Goal: Task Accomplishment & Management: Manage account settings

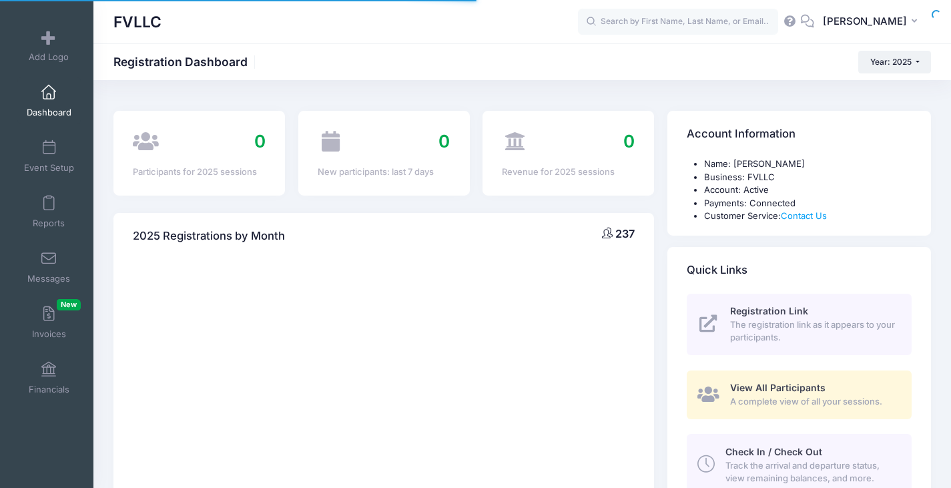
select select
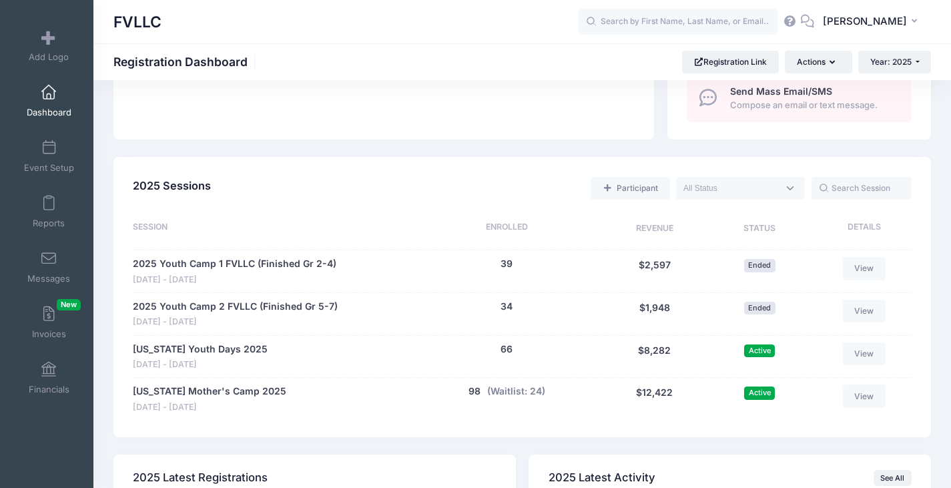
scroll to position [667, 0]
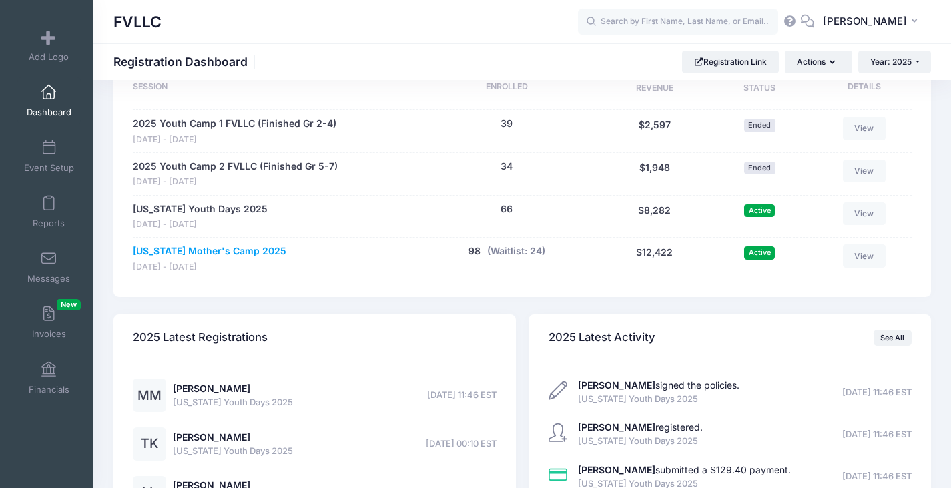
click at [182, 253] on link "[US_STATE] Mother's Camp 2025" at bounding box center [210, 251] width 154 height 14
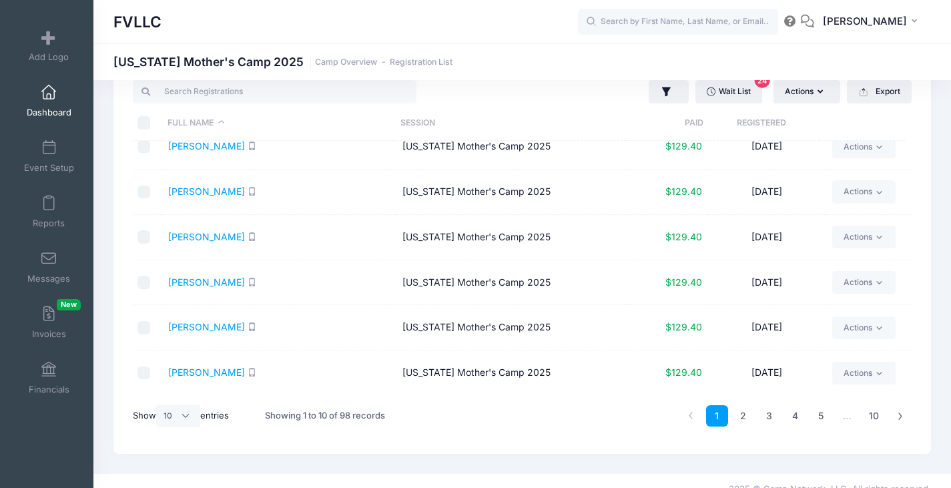
scroll to position [56, 0]
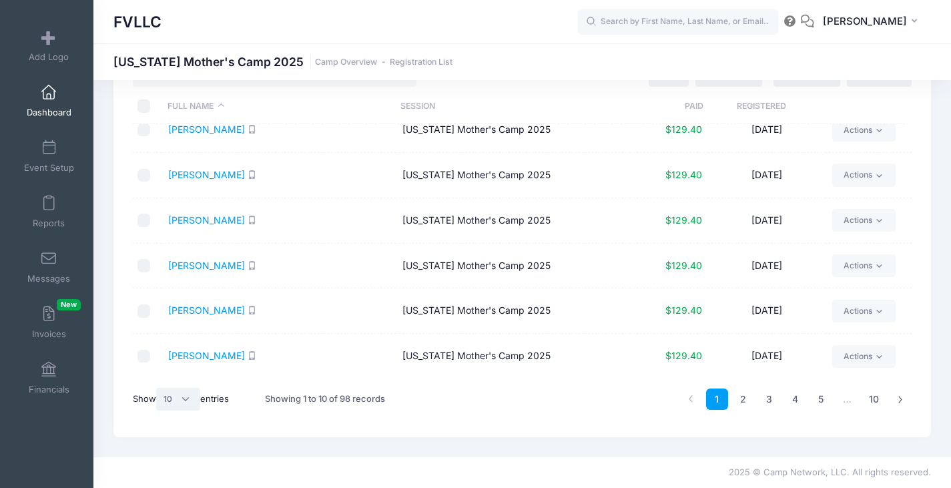
click at [190, 400] on select "All 10 25 50" at bounding box center [178, 399] width 44 height 23
select select "50"
click at [158, 388] on select "All 10 25 50" at bounding box center [178, 399] width 44 height 23
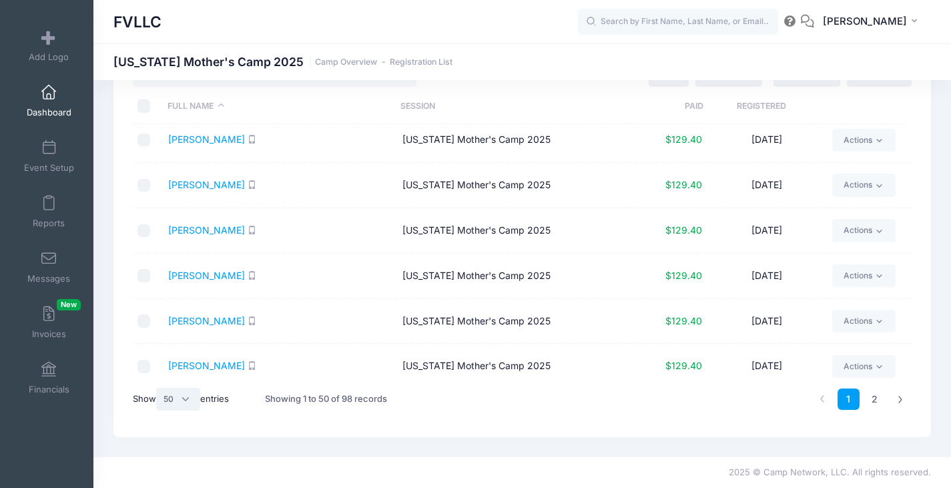
scroll to position [2000, 0]
click at [225, 225] on link "Laulainen, Emma" at bounding box center [206, 228] width 77 height 11
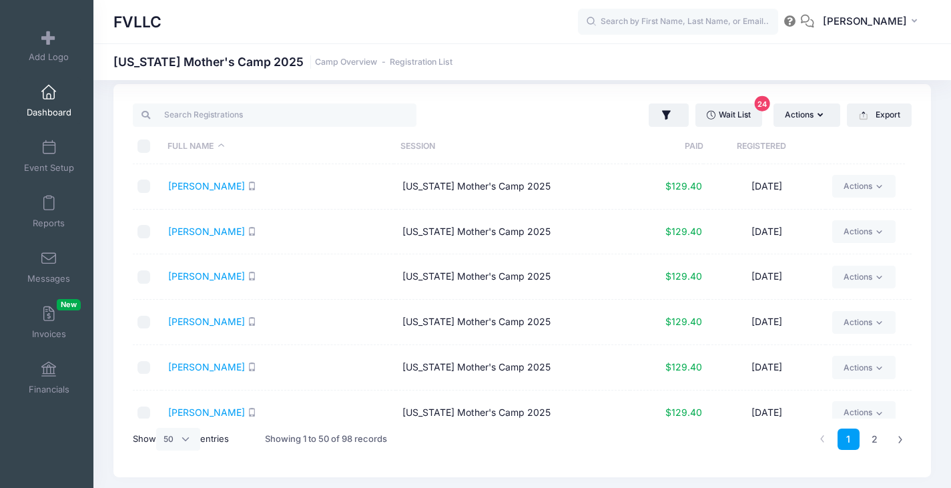
scroll to position [0, 0]
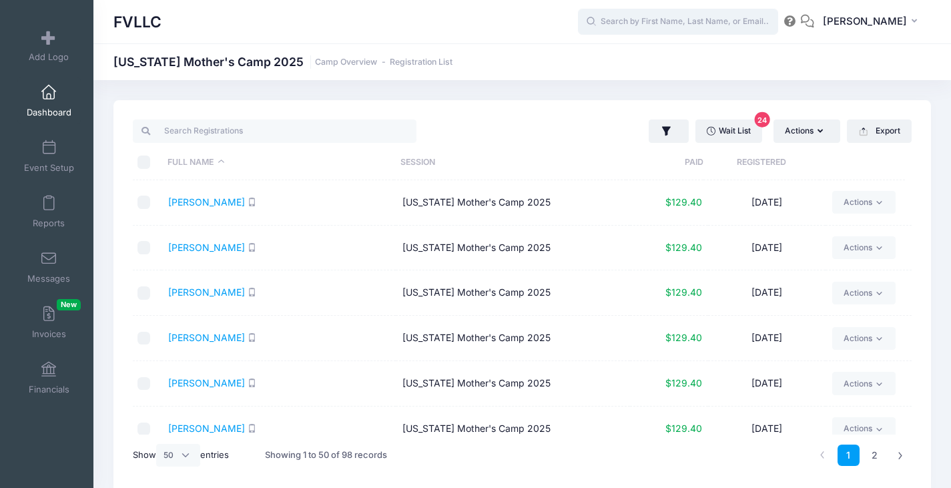
click at [663, 21] on input "text" at bounding box center [678, 22] width 200 height 27
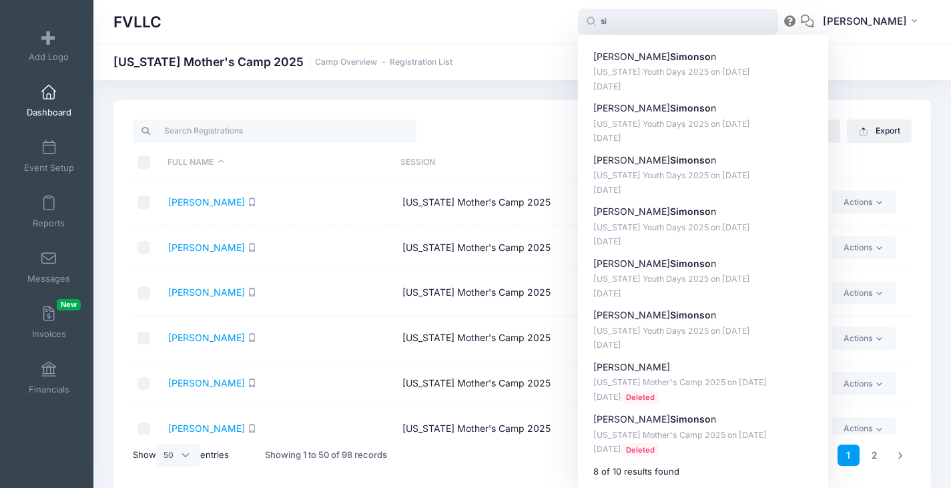
type input "s"
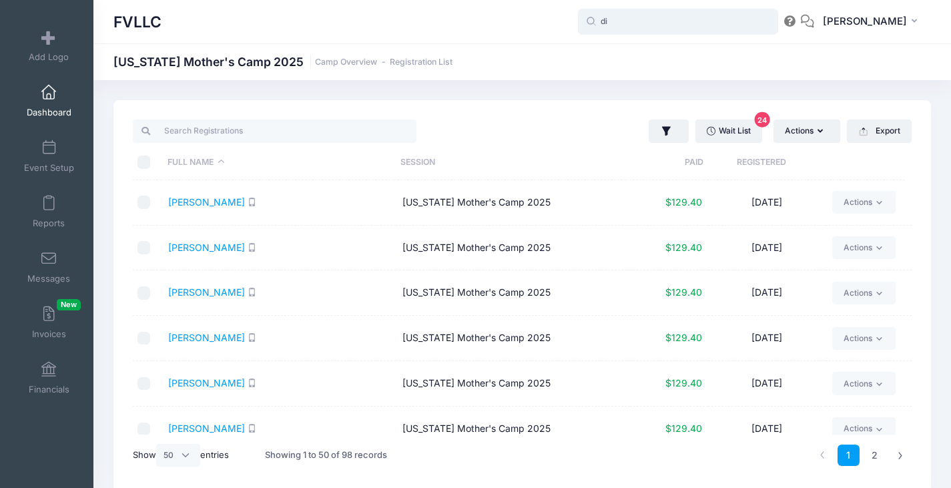
type input "d"
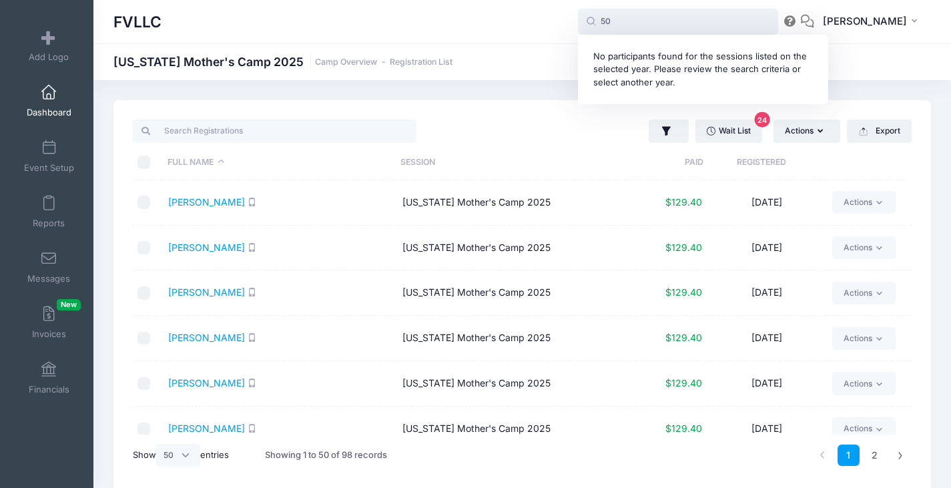
type input "5"
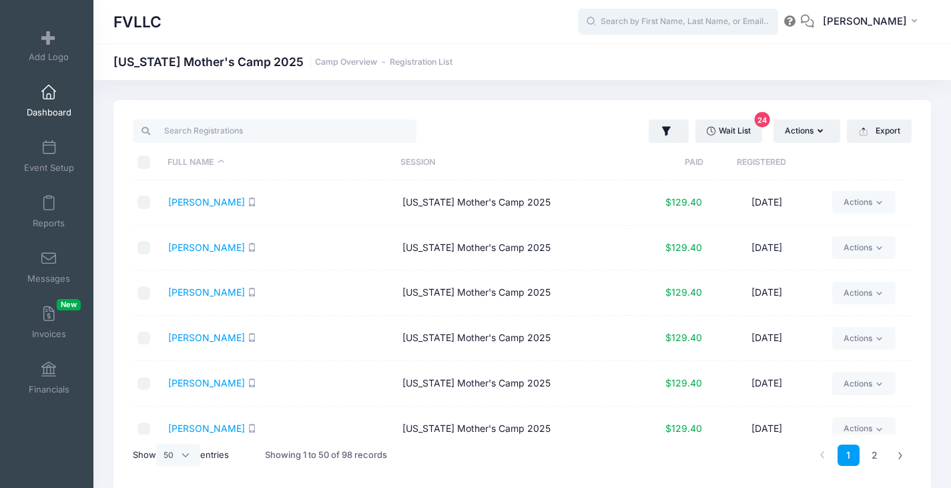
click at [712, 23] on input "text" at bounding box center [678, 22] width 200 height 27
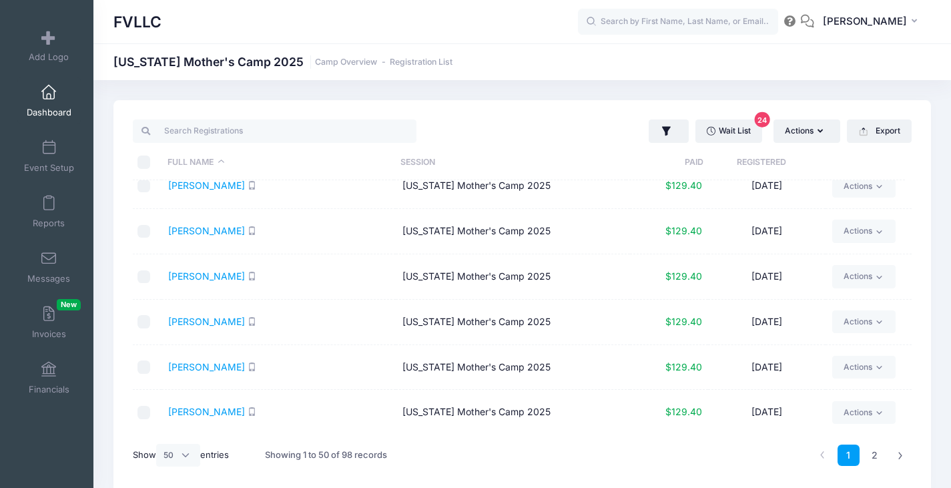
scroll to position [56, 0]
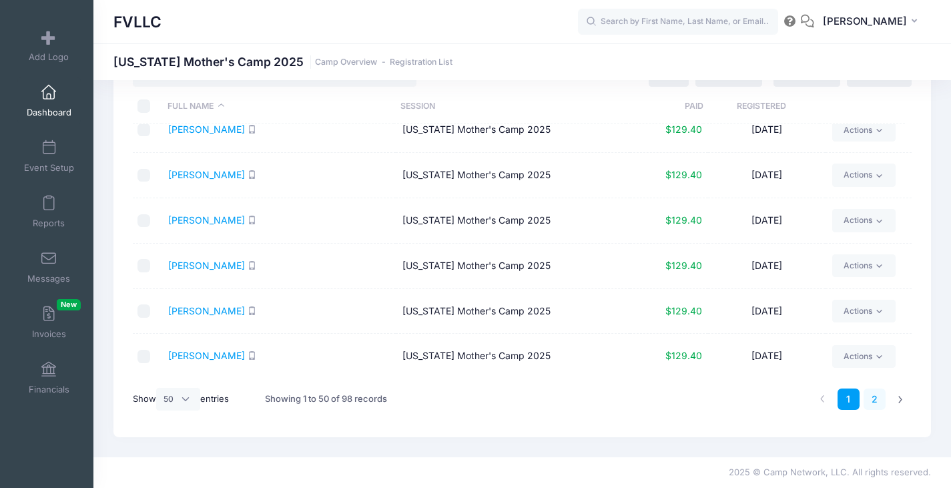
click at [878, 400] on link "2" at bounding box center [875, 399] width 22 height 22
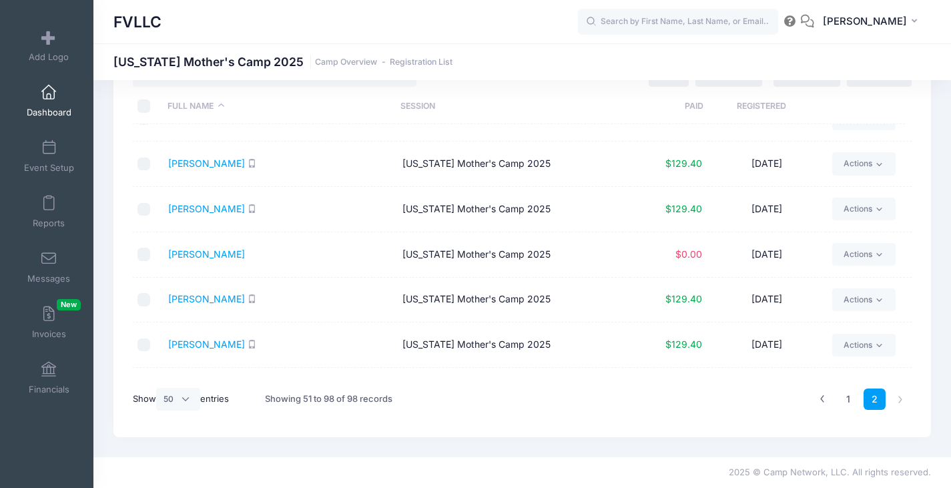
scroll to position [1183, 0]
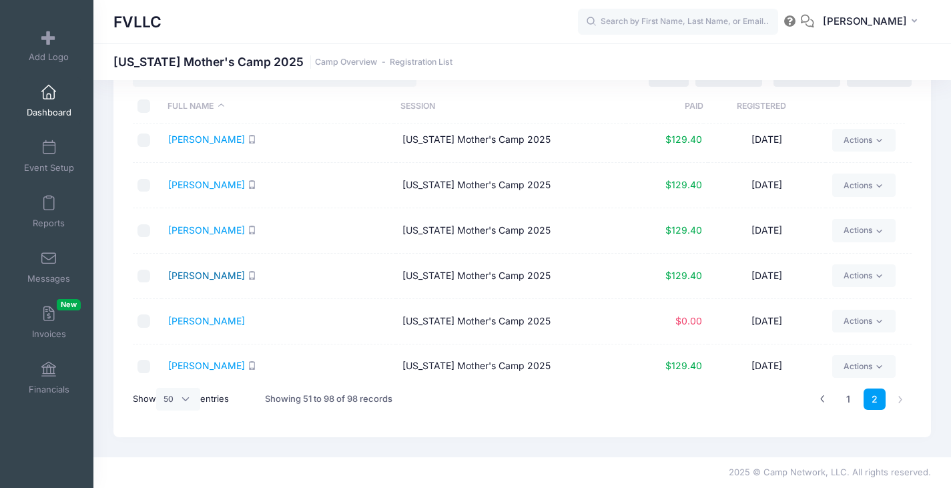
click at [224, 274] on link "Simonson, Deanna" at bounding box center [206, 275] width 77 height 11
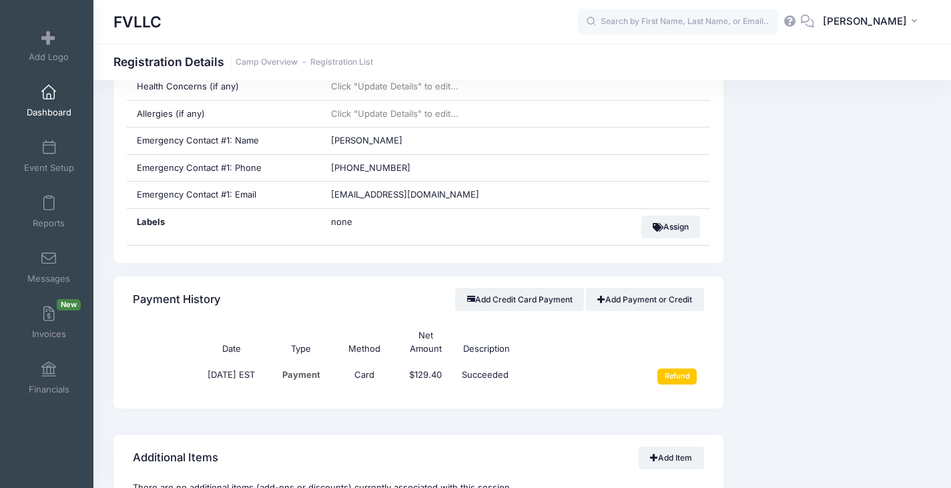
scroll to position [667, 0]
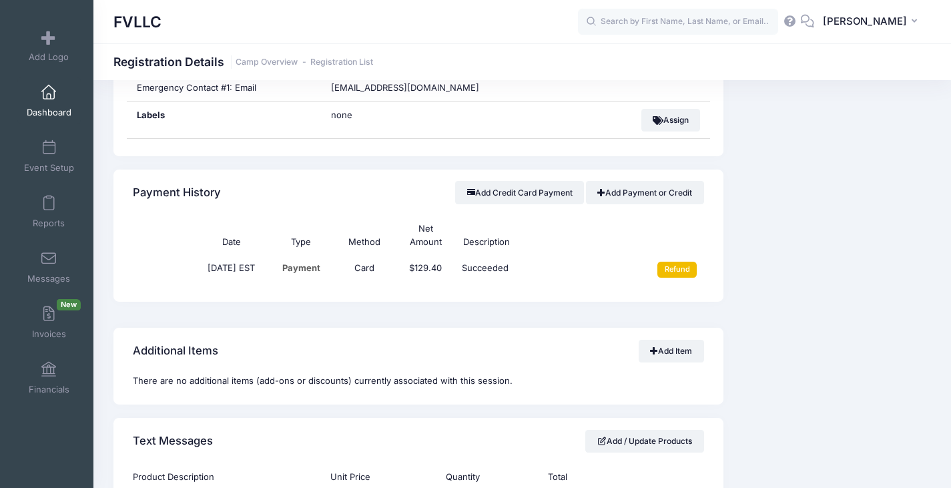
click at [673, 273] on input "Refund" at bounding box center [676, 270] width 39 height 16
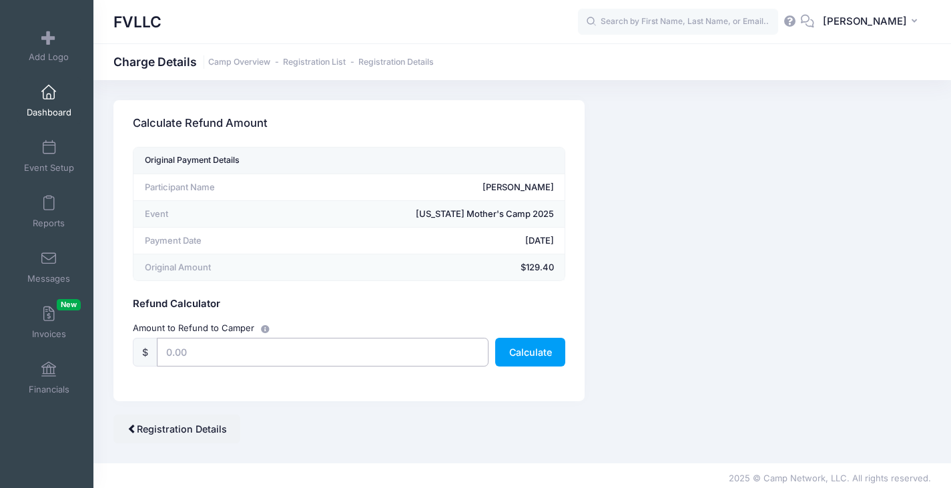
click at [268, 348] on input "text" at bounding box center [323, 352] width 332 height 29
type input "129.40"
click at [517, 354] on button "Calculate" at bounding box center [530, 352] width 70 height 29
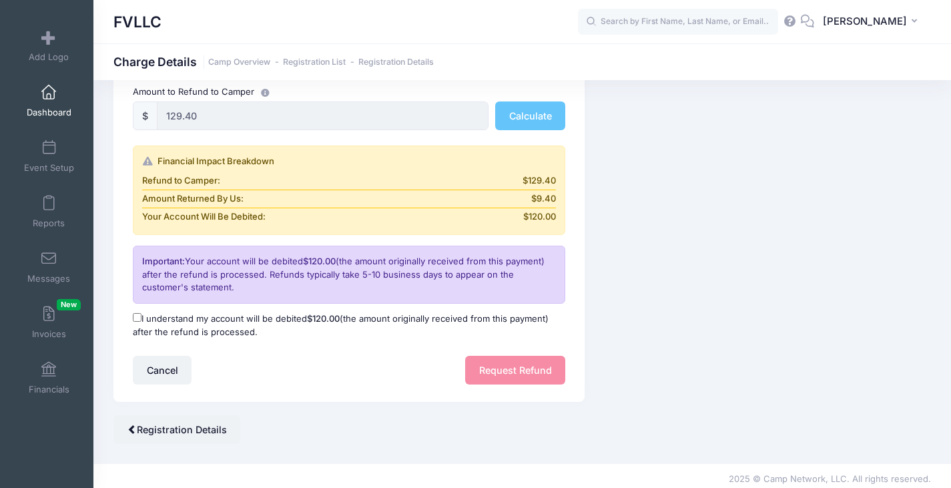
scroll to position [242, 0]
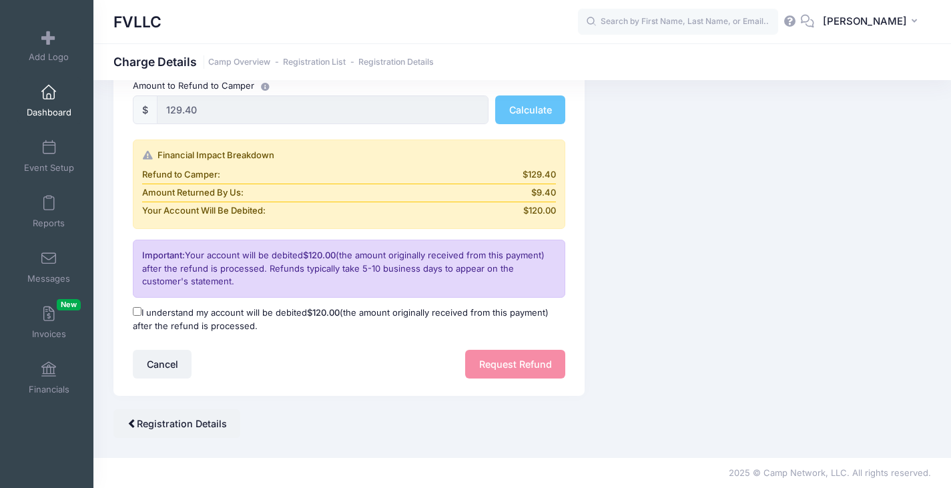
click at [250, 305] on div "I understand my account will be debited $120.00 (the amount originally received…" at bounding box center [349, 319] width 445 height 39
click at [247, 310] on label "I understand my account will be debited $120.00 (the amount originally received…" at bounding box center [349, 319] width 433 height 26
click at [142, 310] on input "I understand my account will be debited $120.00 (the amount originally received…" at bounding box center [137, 311] width 9 height 9
checkbox input "true"
click at [512, 365] on button "Request Refund" at bounding box center [515, 364] width 100 height 29
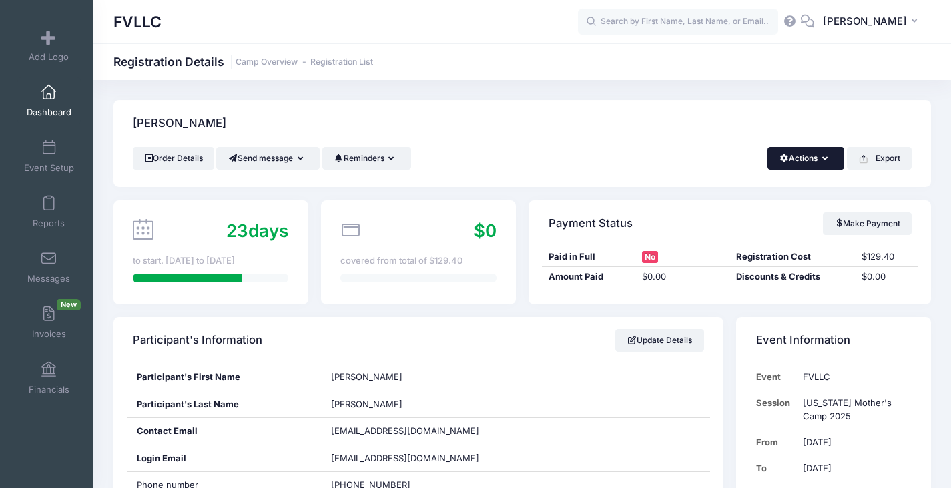
click at [826, 165] on button "Actions" at bounding box center [806, 158] width 77 height 23
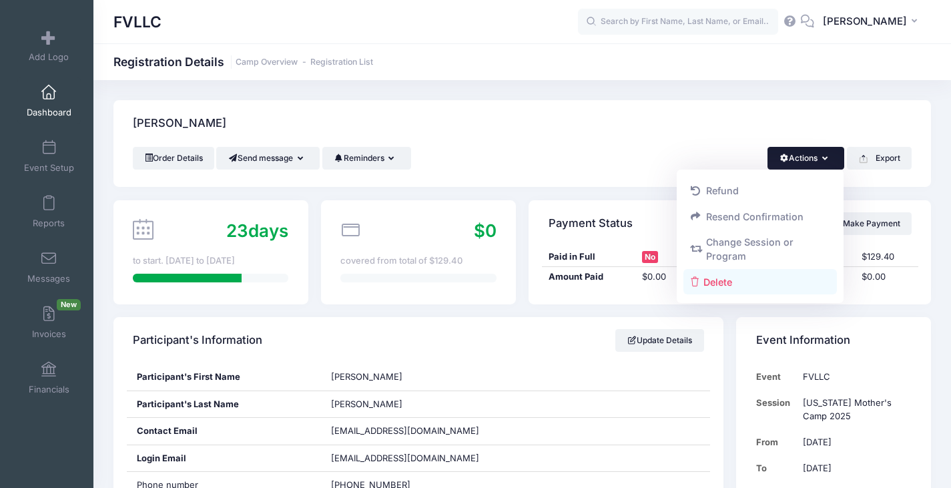
click at [718, 284] on link "Delete" at bounding box center [761, 281] width 154 height 25
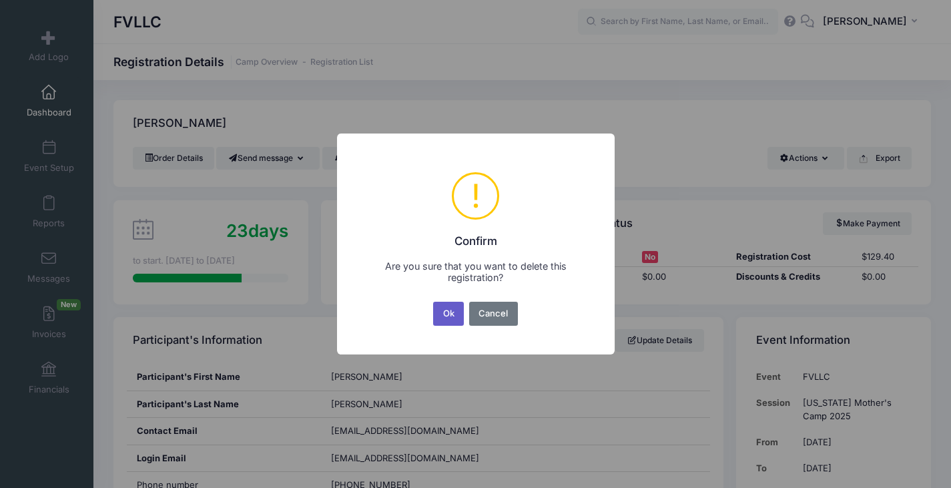
click at [441, 309] on button "Ok" at bounding box center [448, 314] width 31 height 24
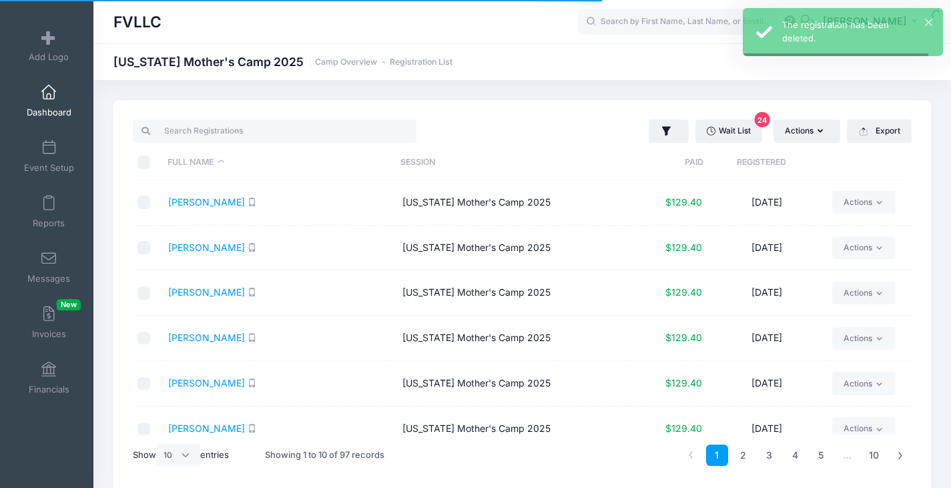
select select "10"
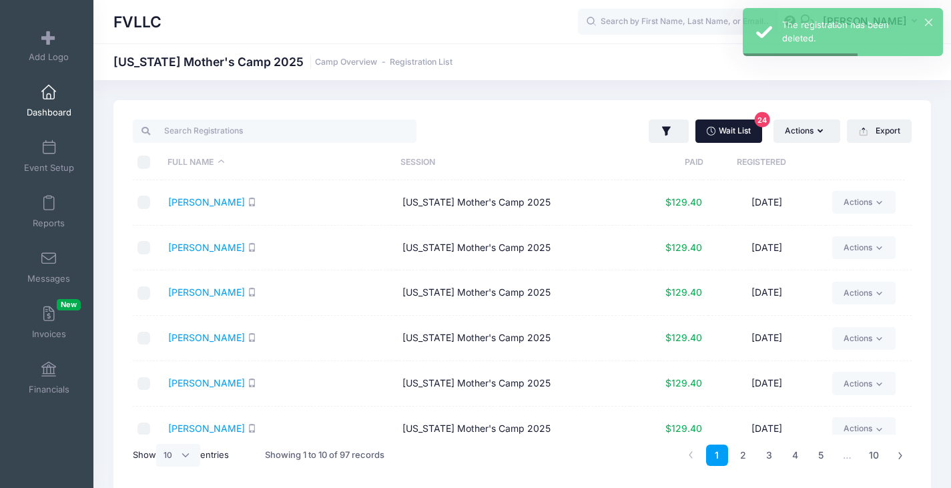
click at [720, 136] on link "Wait List 24" at bounding box center [729, 130] width 67 height 23
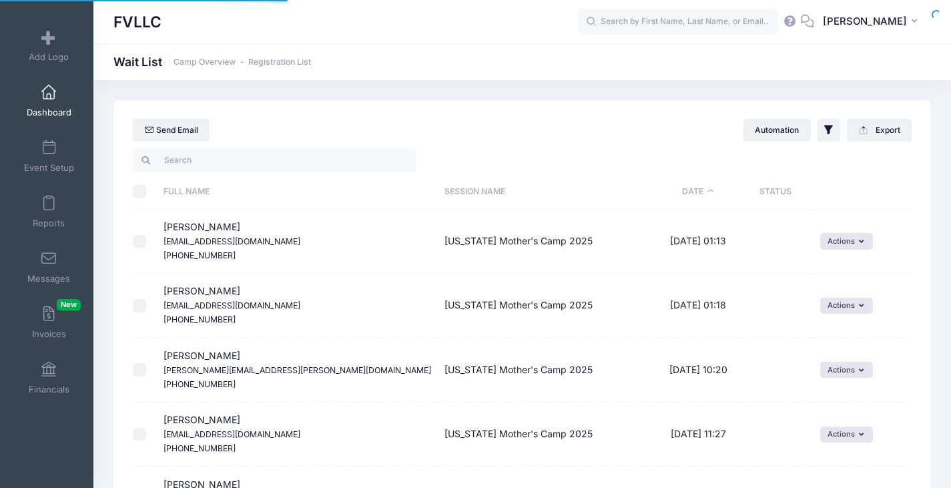
select select "50"
click at [829, 241] on button "Actions" at bounding box center [846, 241] width 53 height 16
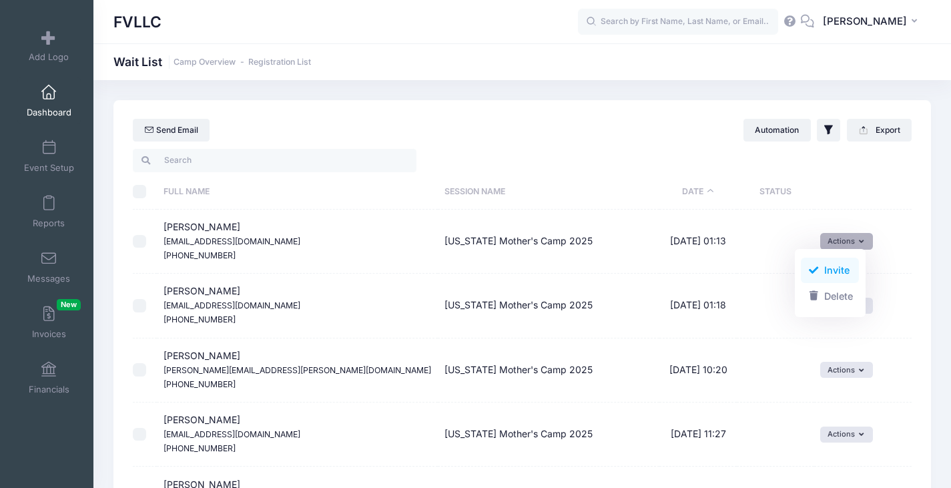
click at [820, 274] on link "Invite" at bounding box center [830, 270] width 58 height 25
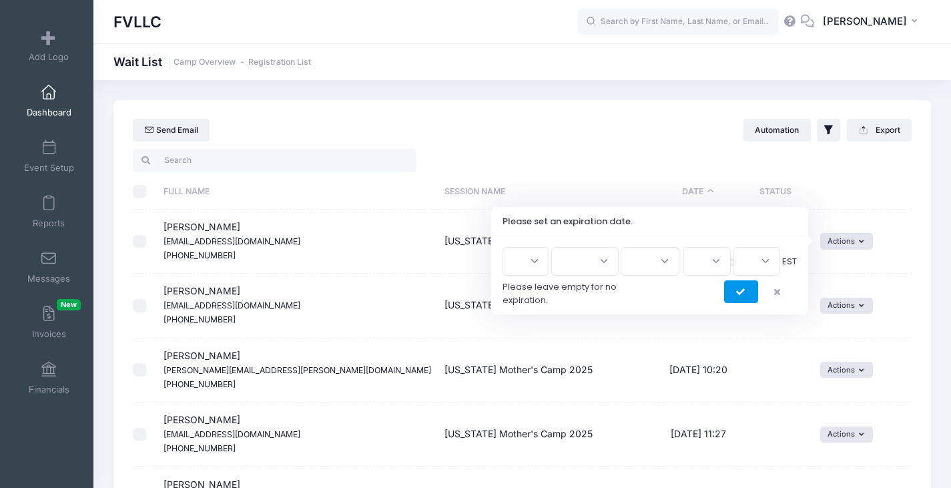
click at [733, 295] on button "submit" at bounding box center [741, 291] width 34 height 23
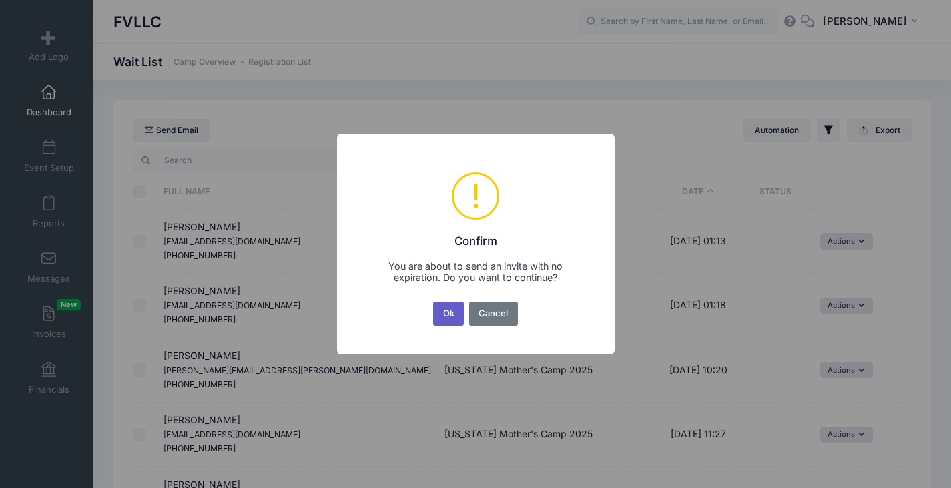
click at [446, 308] on button "Ok" at bounding box center [448, 314] width 31 height 24
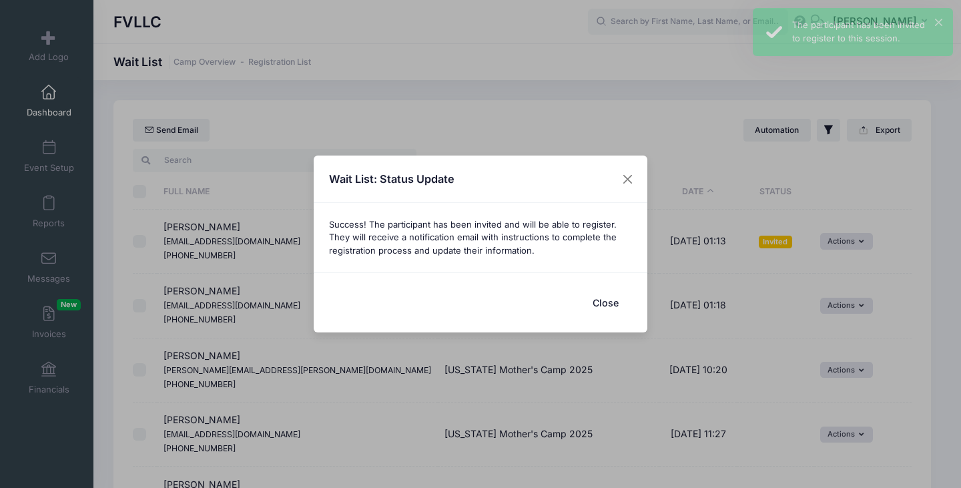
click at [603, 298] on button "Close" at bounding box center [605, 302] width 53 height 29
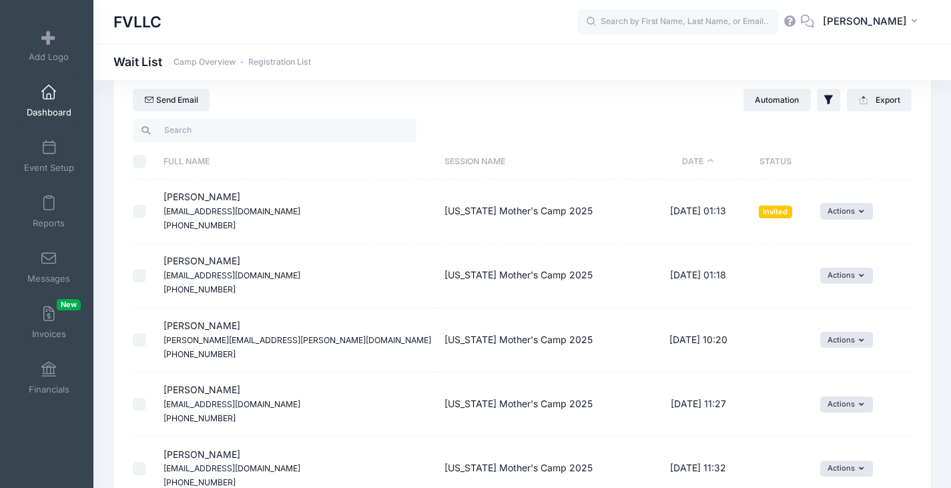
scroll to position [67, 0]
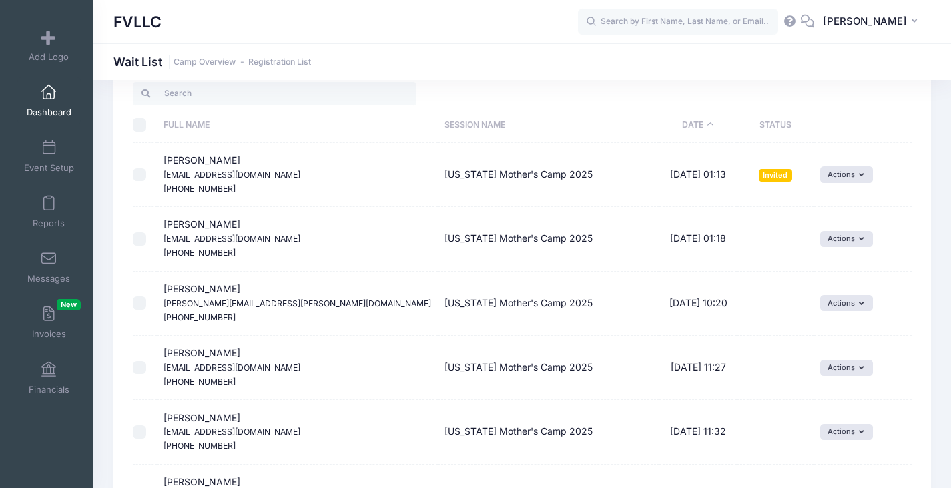
click at [37, 109] on span "Dashboard" at bounding box center [49, 112] width 45 height 11
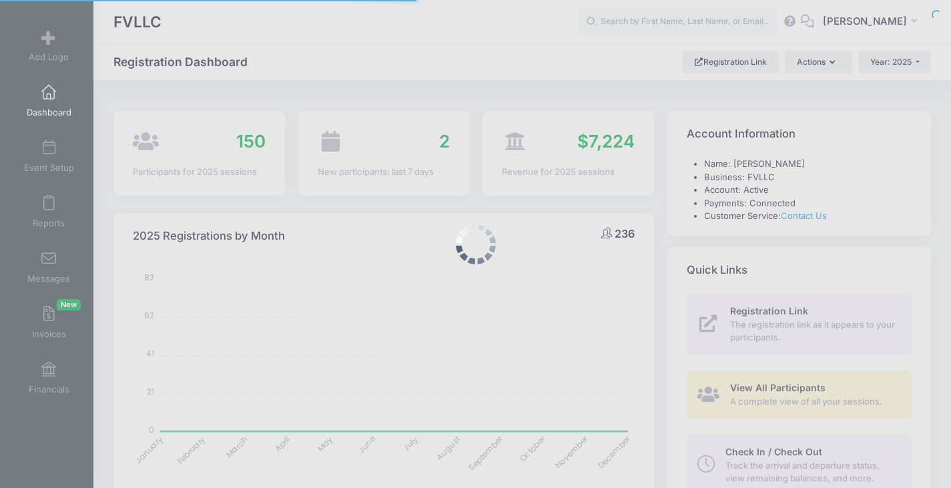
select select
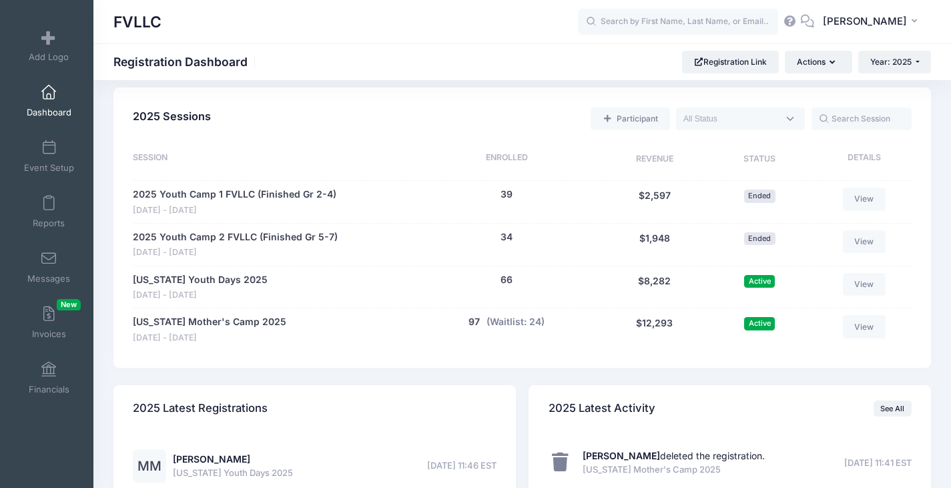
scroll to position [601, 0]
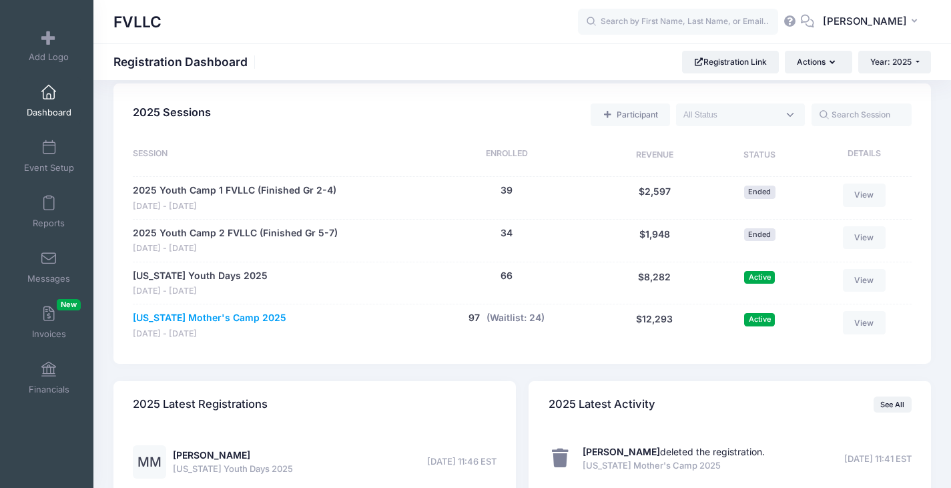
click at [211, 312] on link "[US_STATE] Mother's Camp 2025" at bounding box center [210, 318] width 154 height 14
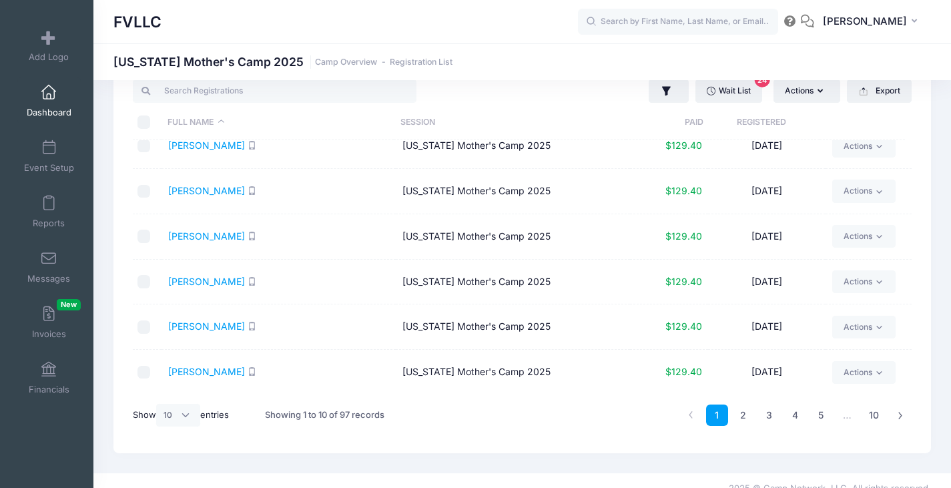
scroll to position [56, 0]
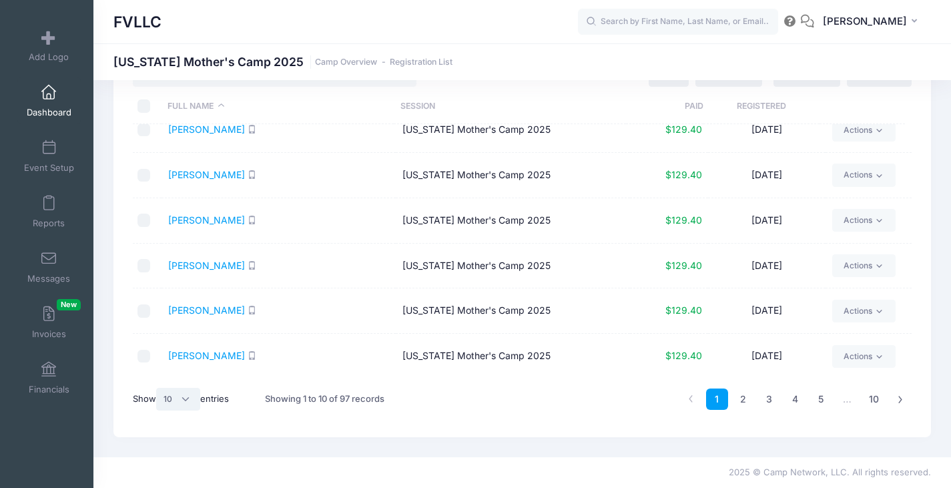
click at [186, 405] on select "All 10 25 50" at bounding box center [178, 399] width 44 height 23
select select "50"
click at [158, 388] on select "All 10 25 50" at bounding box center [178, 399] width 44 height 23
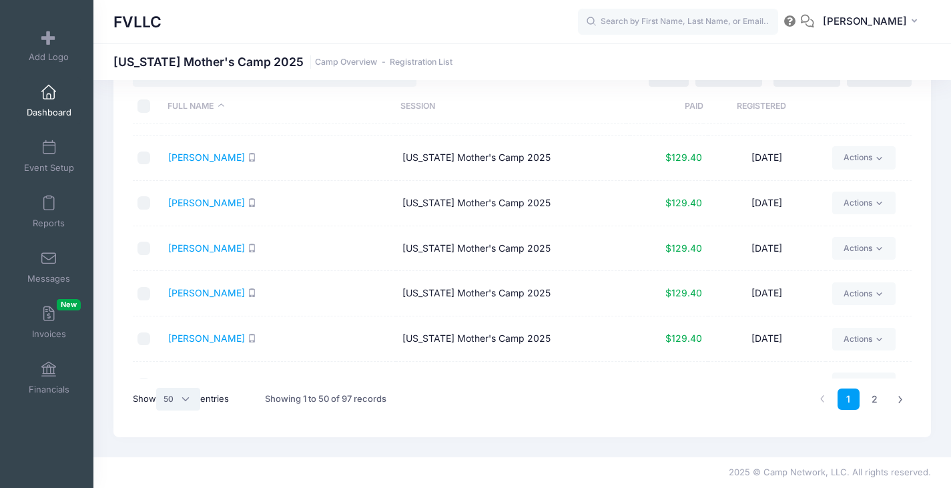
scroll to position [2008, 0]
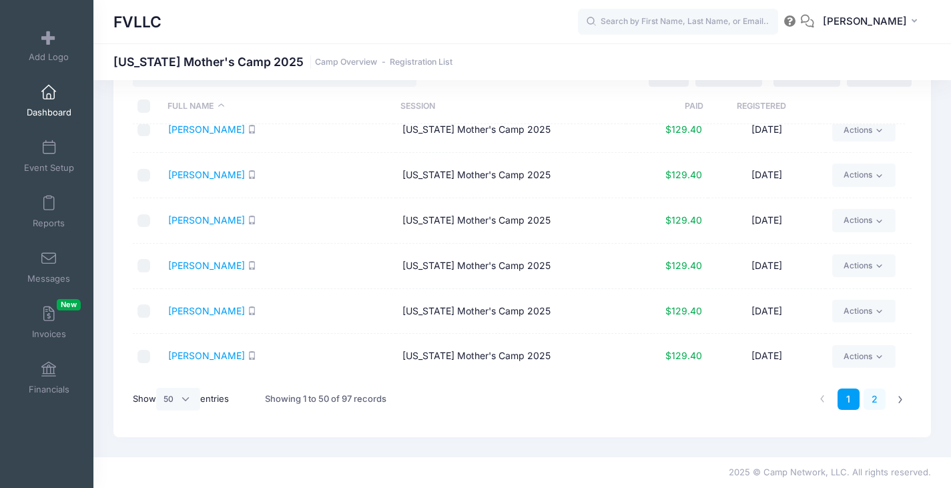
click at [870, 396] on link "2" at bounding box center [875, 399] width 22 height 22
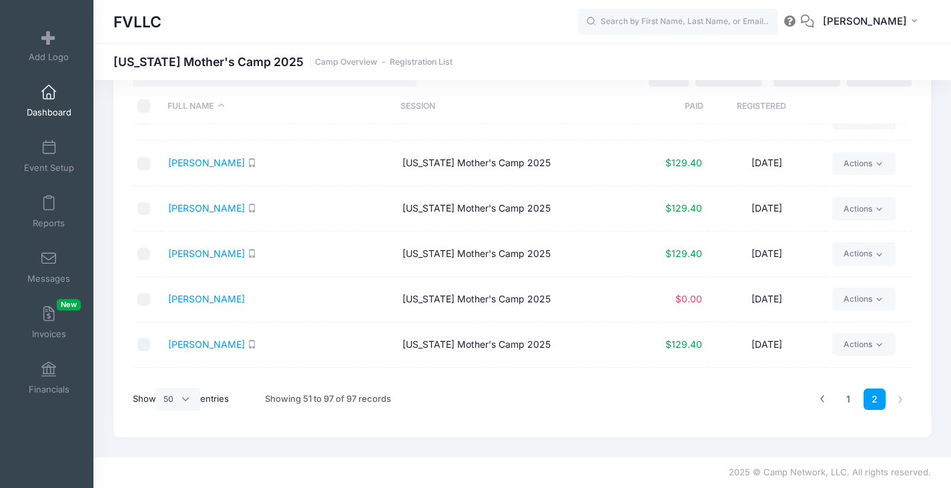
scroll to position [1139, 0]
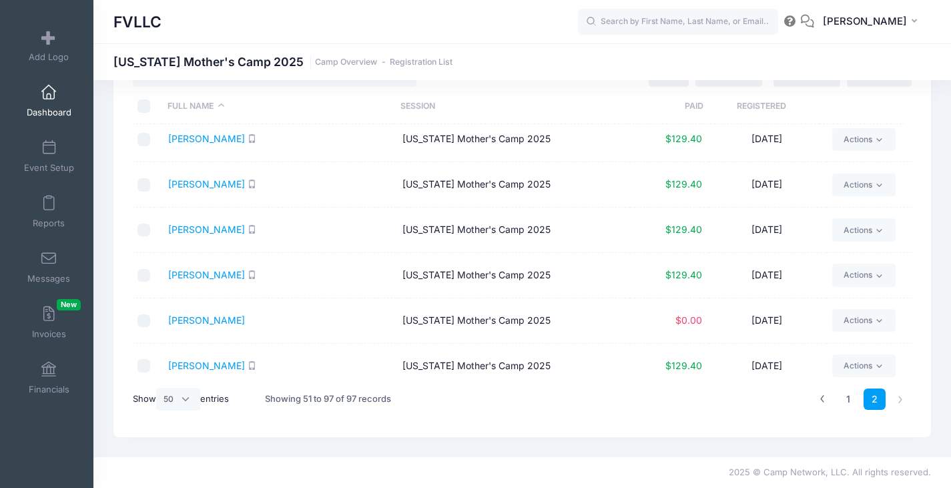
click at [53, 108] on span "Dashboard" at bounding box center [49, 112] width 45 height 11
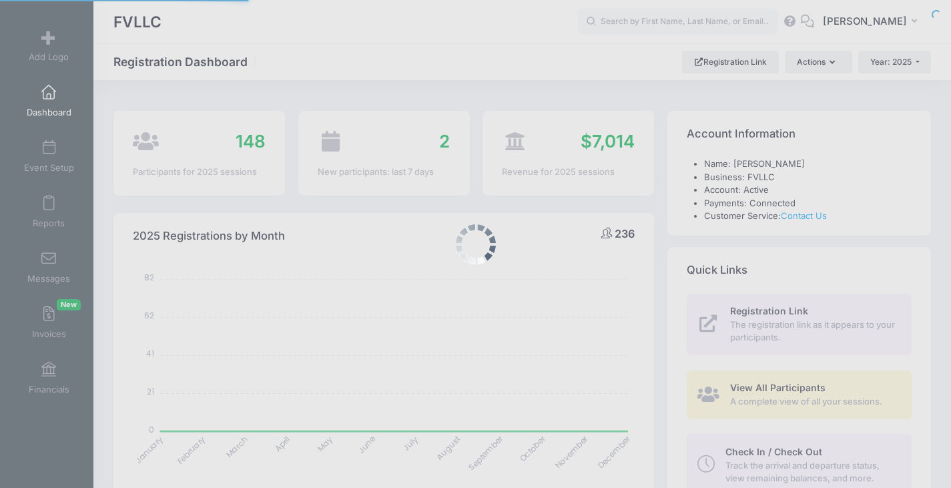
select select
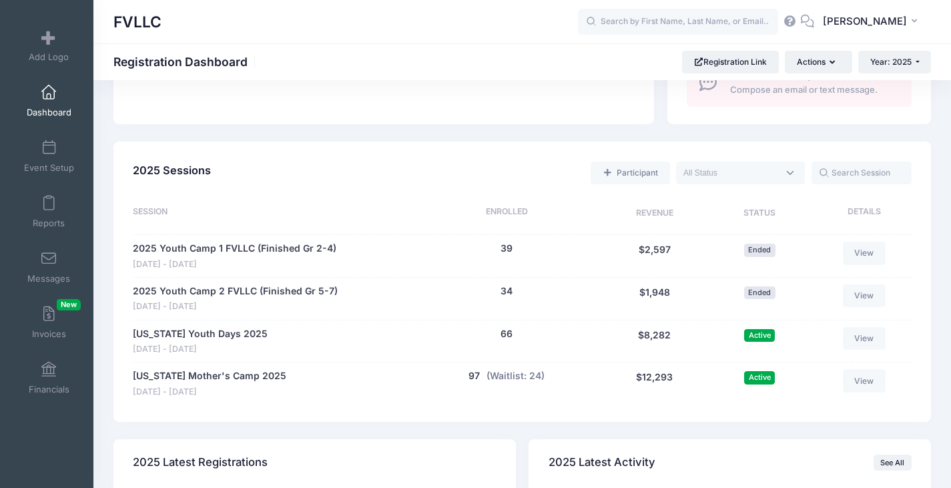
scroll to position [601, 0]
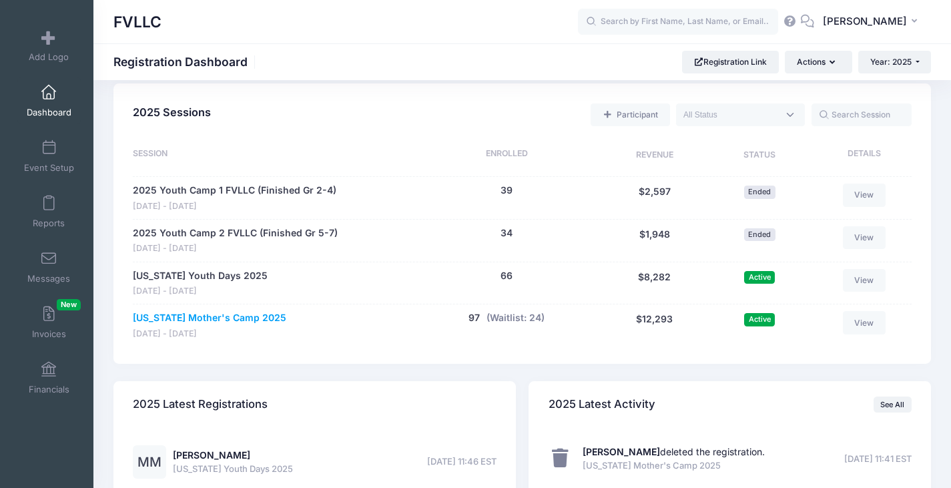
click at [198, 315] on link "[US_STATE] Mother's Camp 2025" at bounding box center [210, 318] width 154 height 14
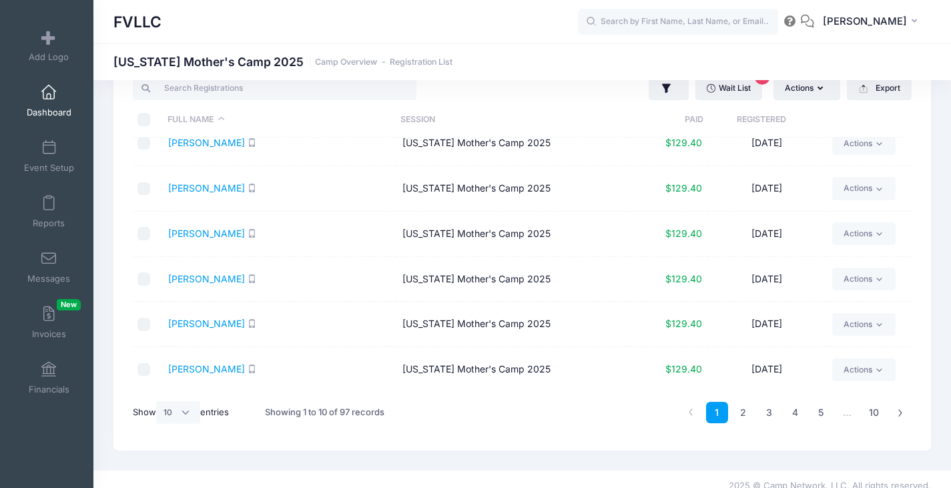
scroll to position [56, 0]
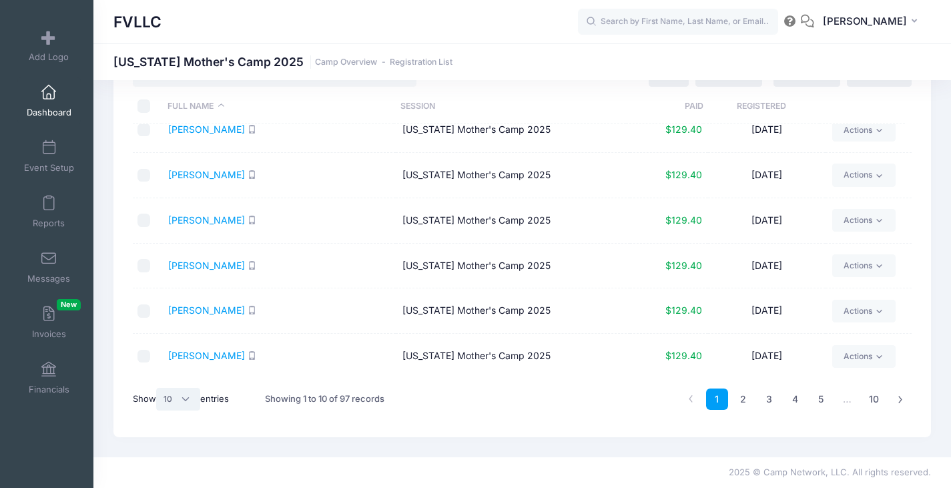
click at [184, 398] on select "All 10 25 50" at bounding box center [178, 399] width 44 height 23
select select "50"
click at [158, 388] on select "All 10 25 50" at bounding box center [178, 399] width 44 height 23
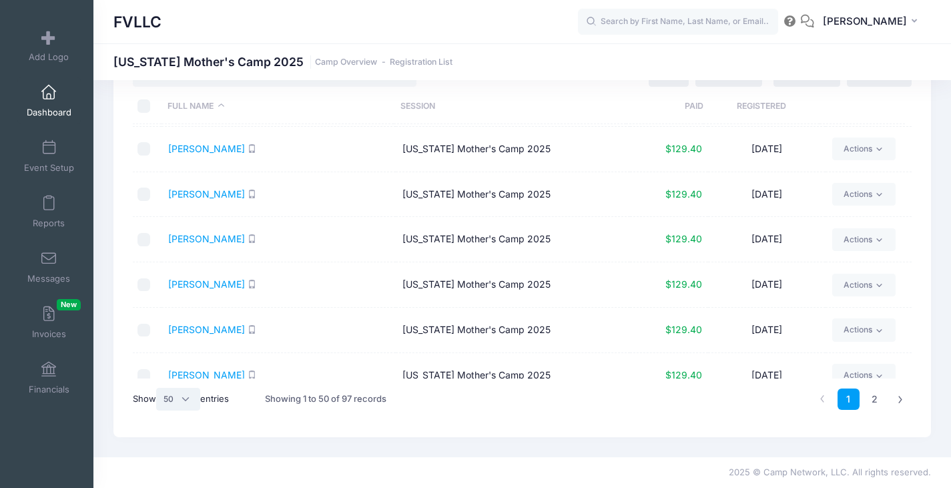
scroll to position [2008, 0]
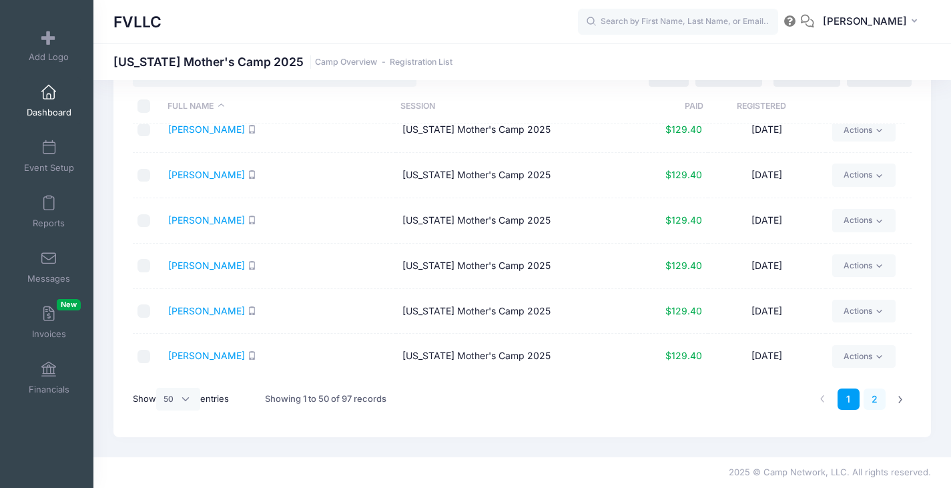
click at [870, 400] on link "2" at bounding box center [875, 399] width 22 height 22
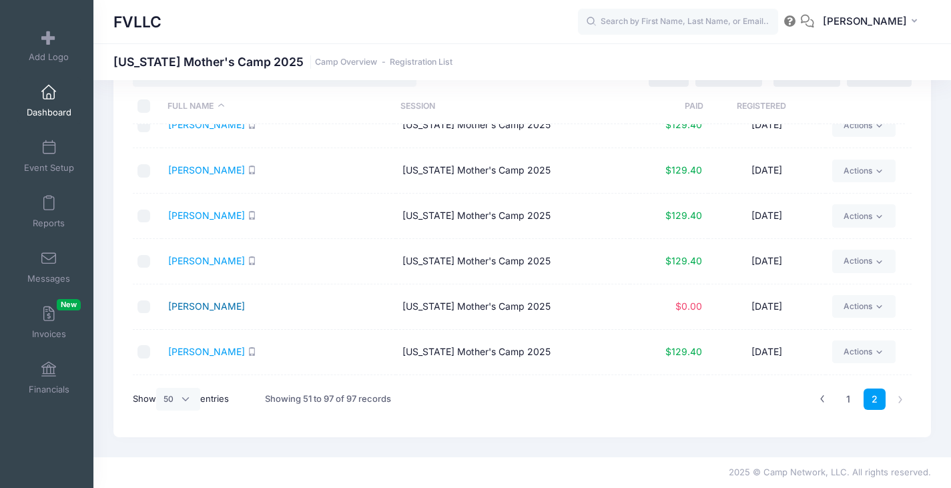
scroll to position [1139, 0]
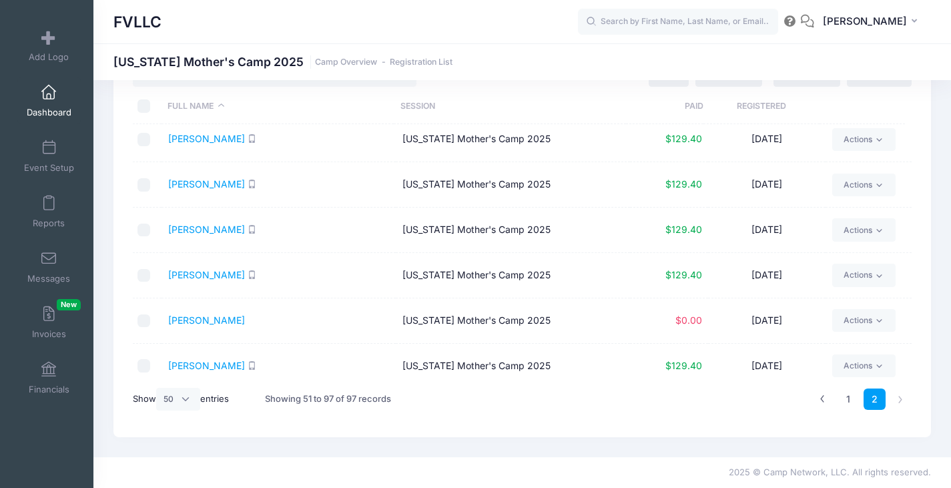
click at [50, 102] on link "Dashboard" at bounding box center [48, 100] width 63 height 47
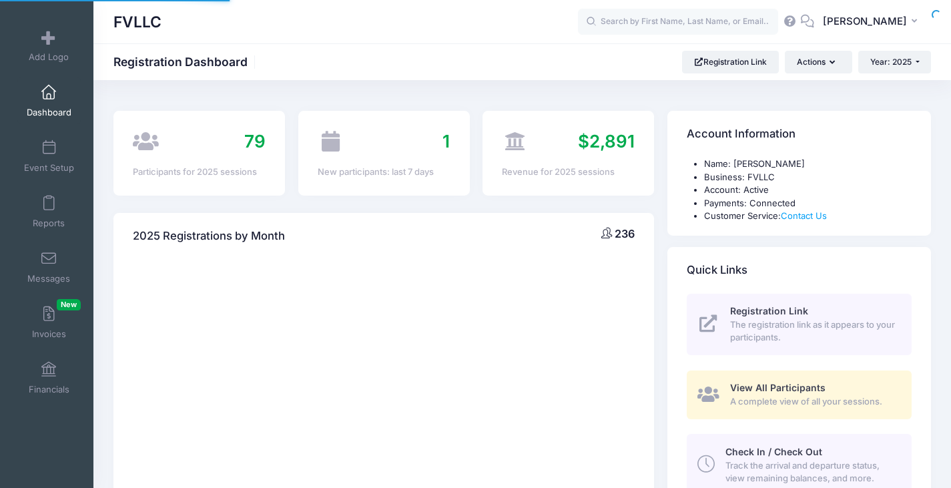
select select
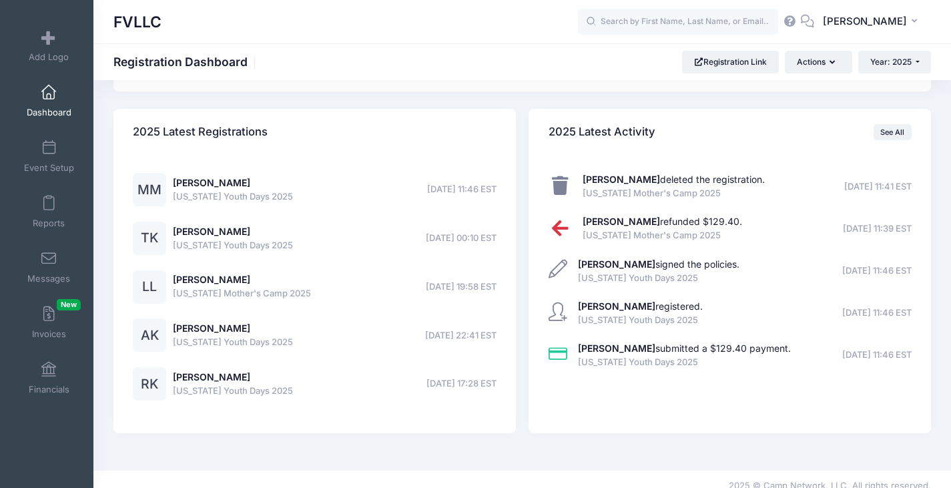
scroll to position [886, 0]
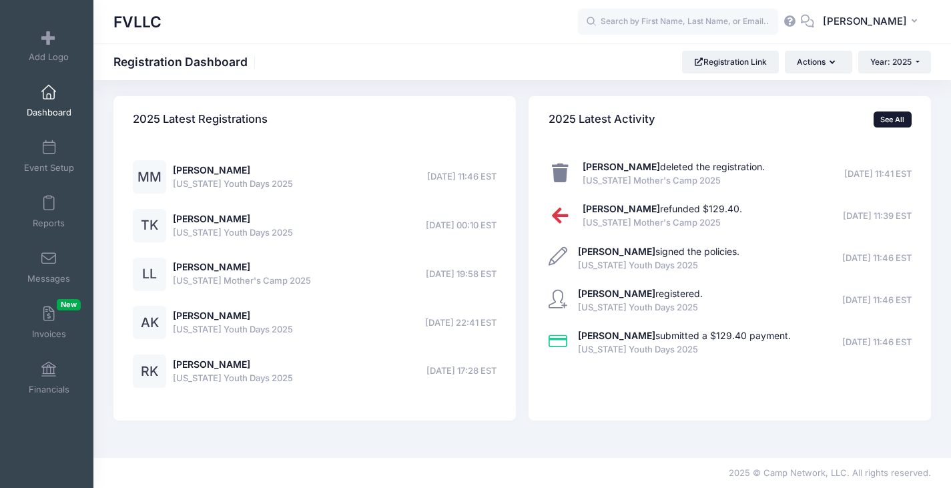
click at [888, 121] on link "See All" at bounding box center [893, 119] width 38 height 16
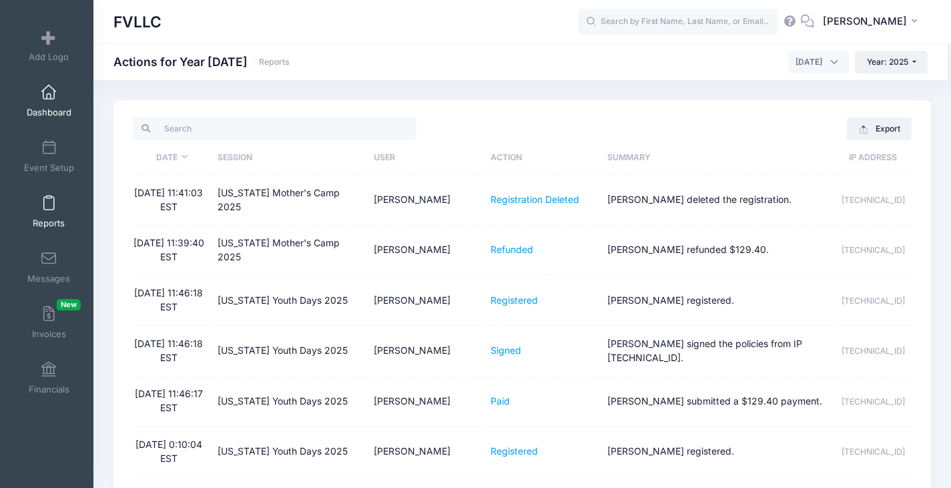
click at [49, 98] on span at bounding box center [49, 92] width 0 height 15
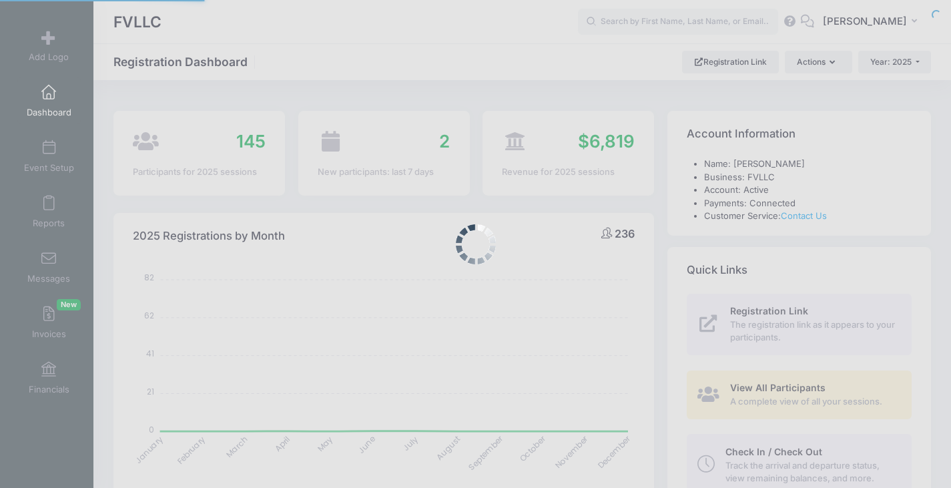
select select
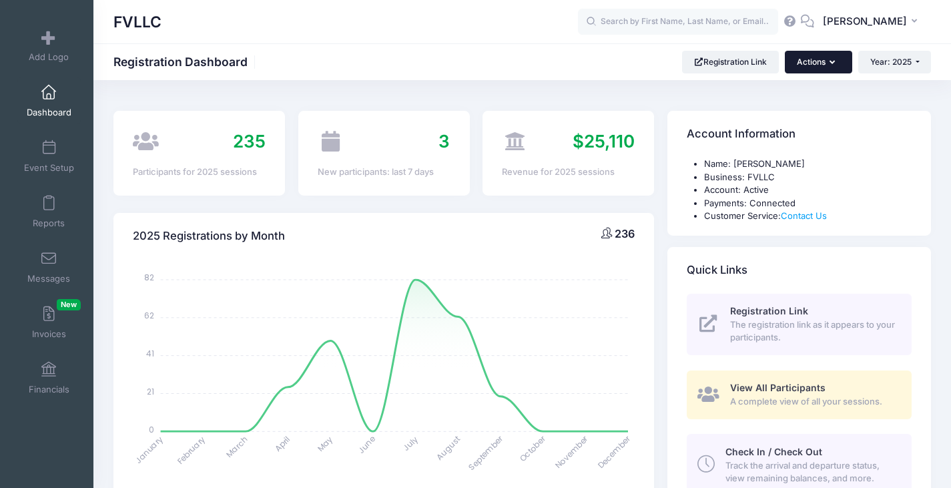
click at [831, 63] on icon "button" at bounding box center [835, 63] width 11 height 0
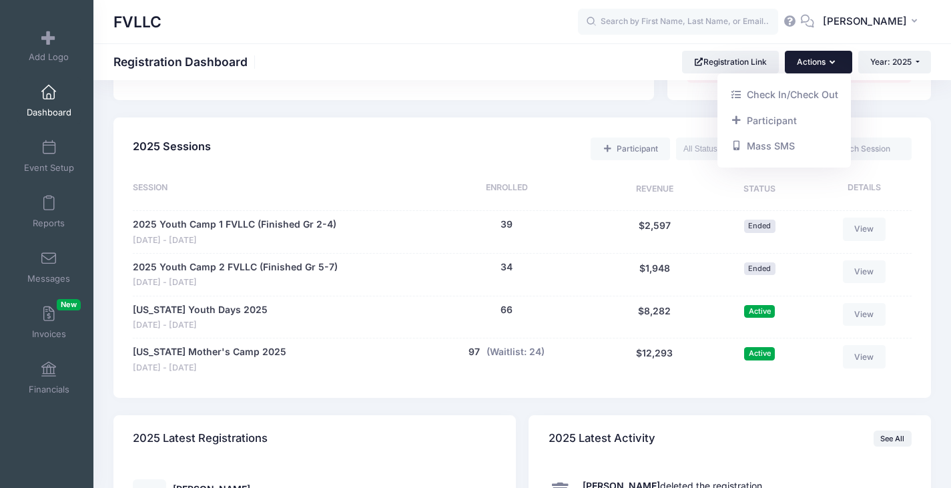
scroll to position [601, 0]
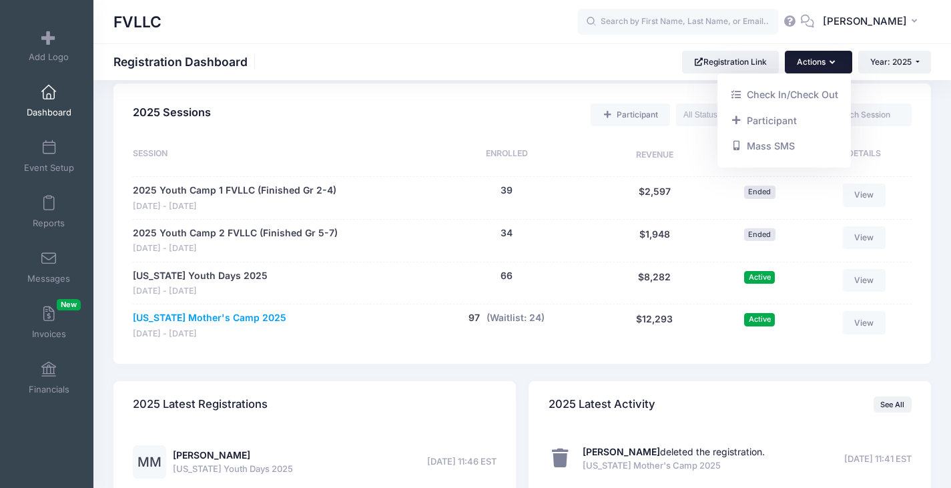
click at [223, 318] on link "[US_STATE] Mother's Camp 2025" at bounding box center [210, 318] width 154 height 14
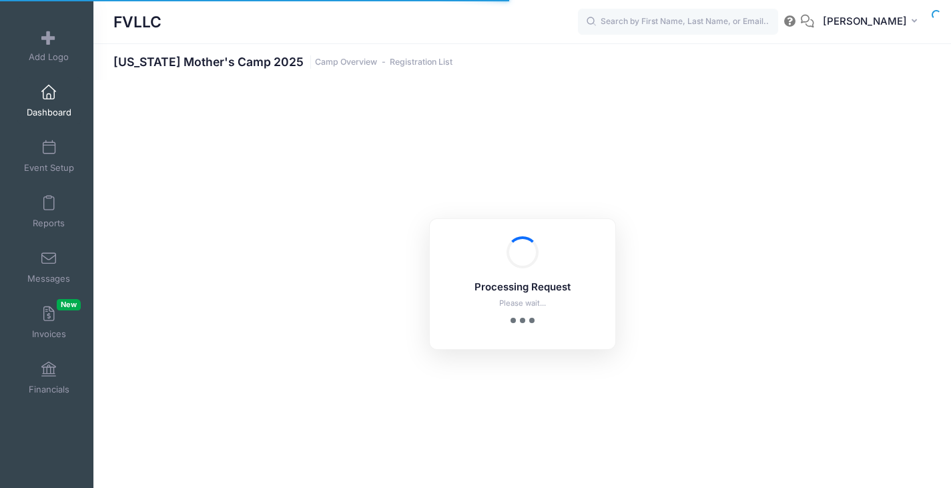
select select "10"
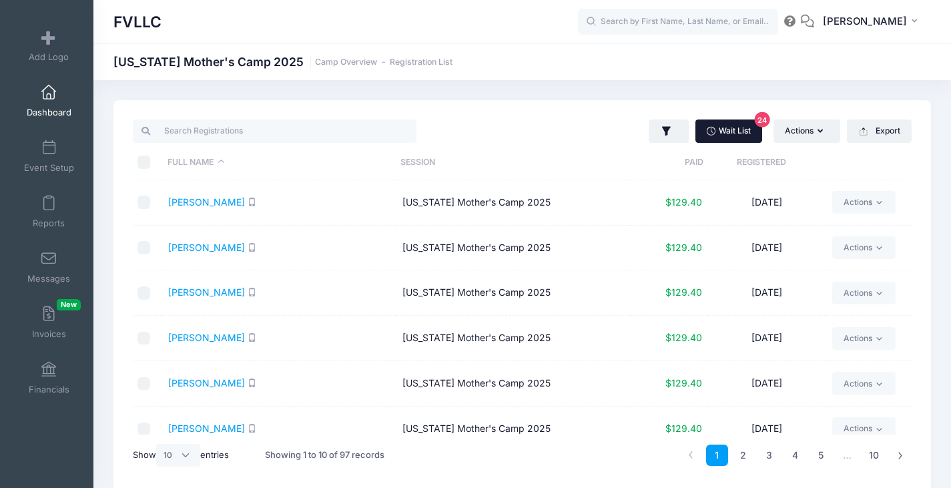
click at [736, 133] on link "Wait List 24" at bounding box center [729, 130] width 67 height 23
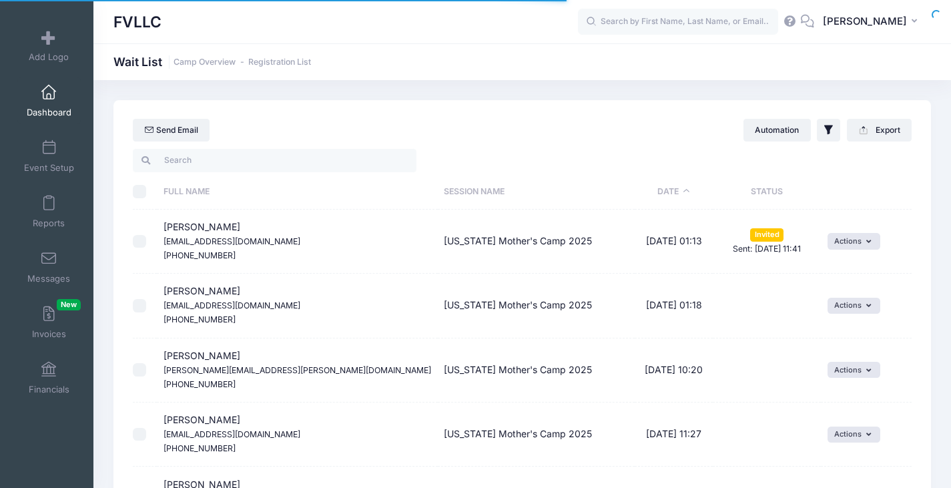
select select "50"
click at [54, 103] on link "Dashboard" at bounding box center [48, 100] width 63 height 47
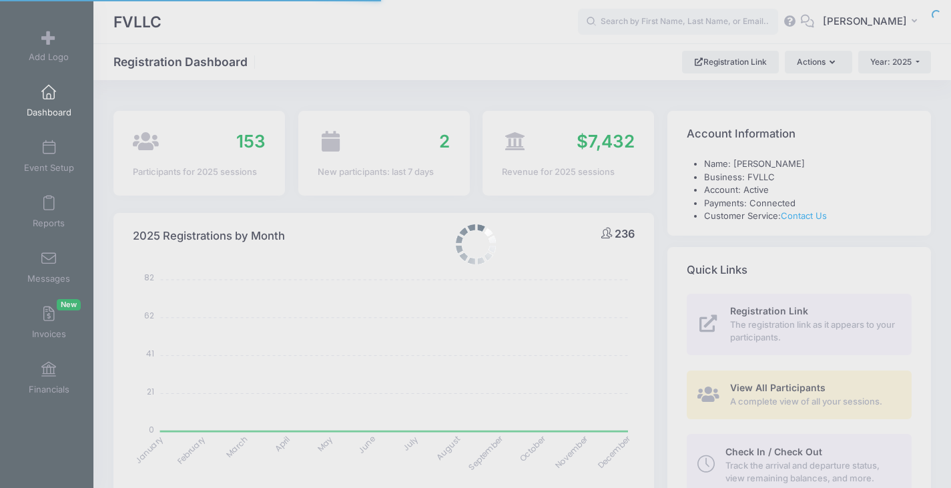
select select
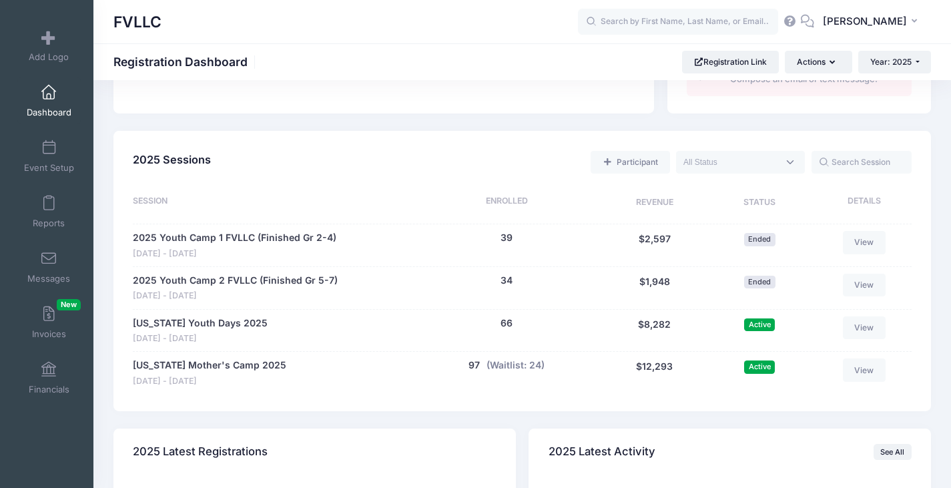
scroll to position [734, 0]
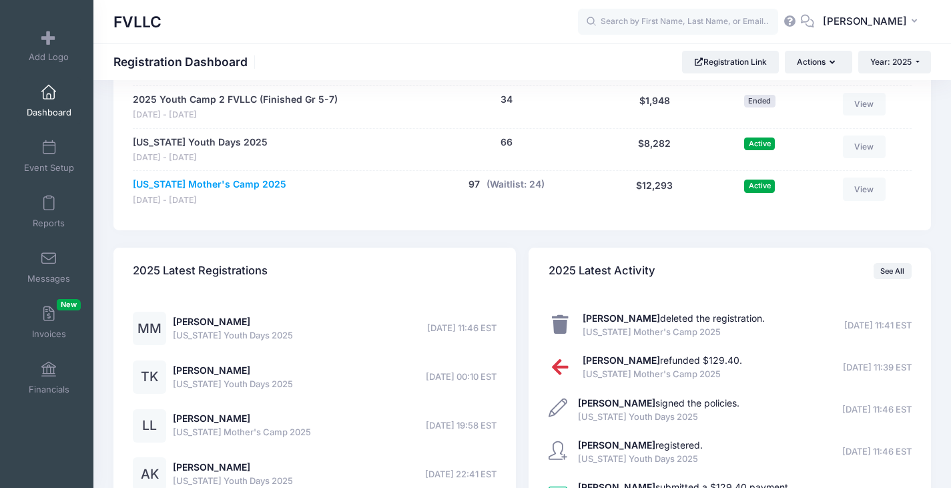
click at [181, 184] on link "[US_STATE] Mother's Camp 2025" at bounding box center [210, 185] width 154 height 14
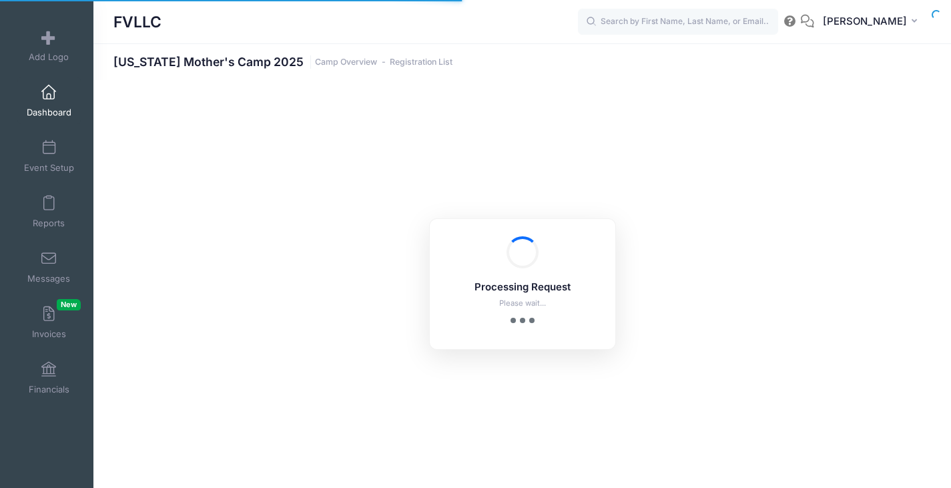
select select "10"
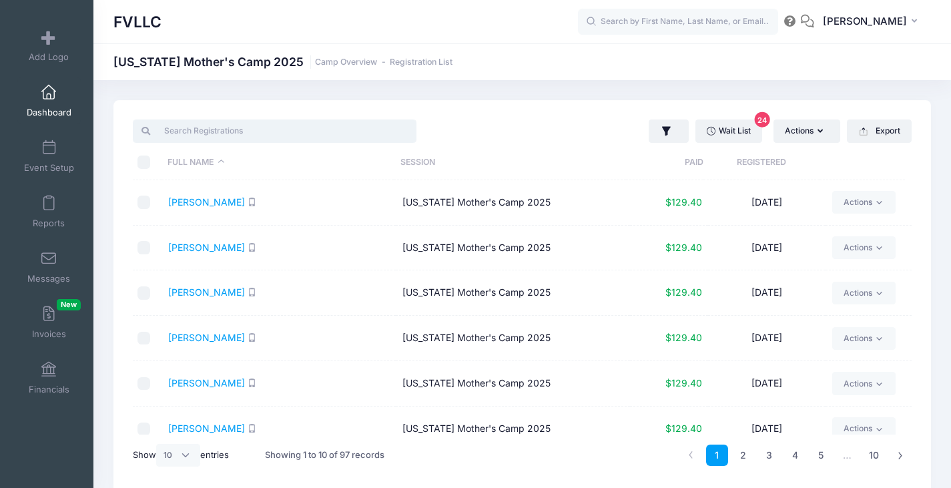
click at [194, 136] on input "search" at bounding box center [275, 130] width 284 height 23
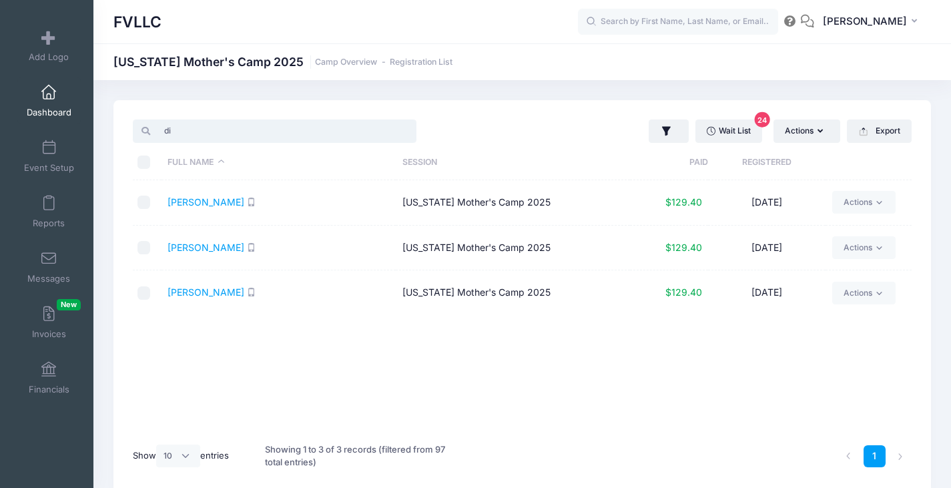
type input "d"
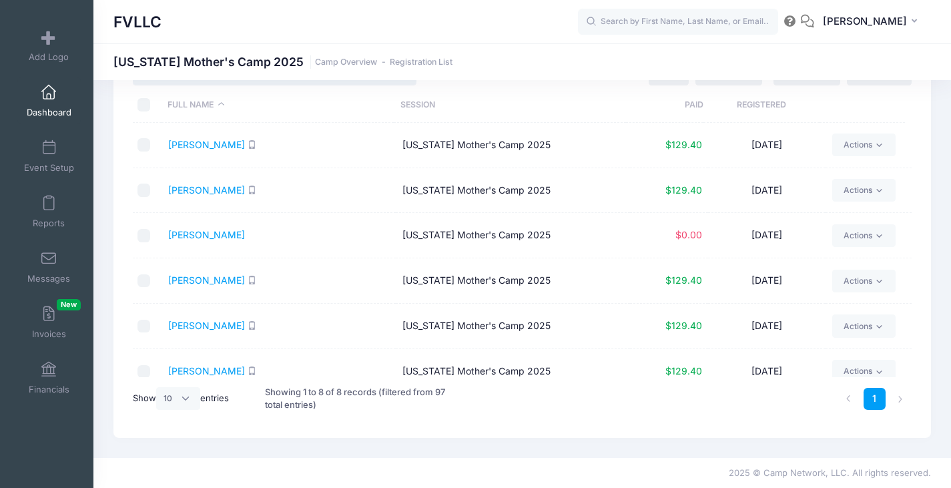
type input "[PERSON_NAME]"
click at [49, 99] on span at bounding box center [49, 92] width 0 height 15
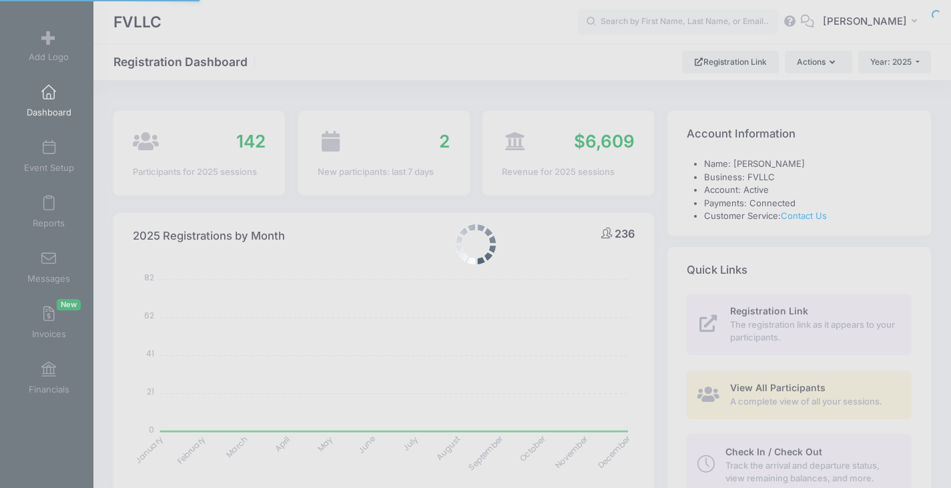
select select
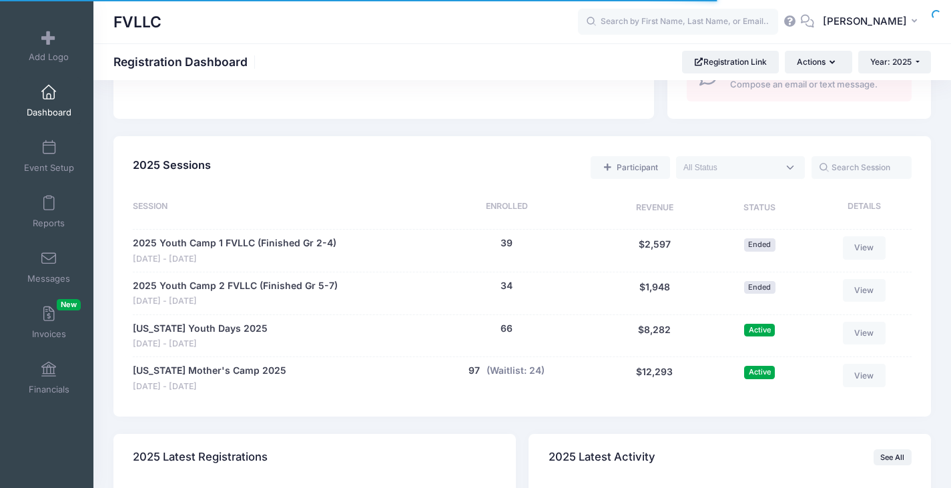
scroll to position [667, 0]
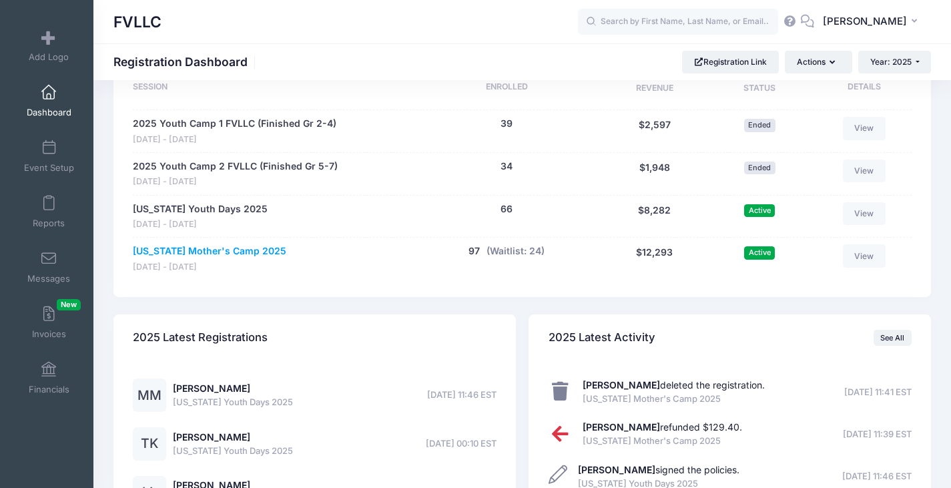
click at [227, 253] on link "[US_STATE] Mother's Camp 2025" at bounding box center [210, 251] width 154 height 14
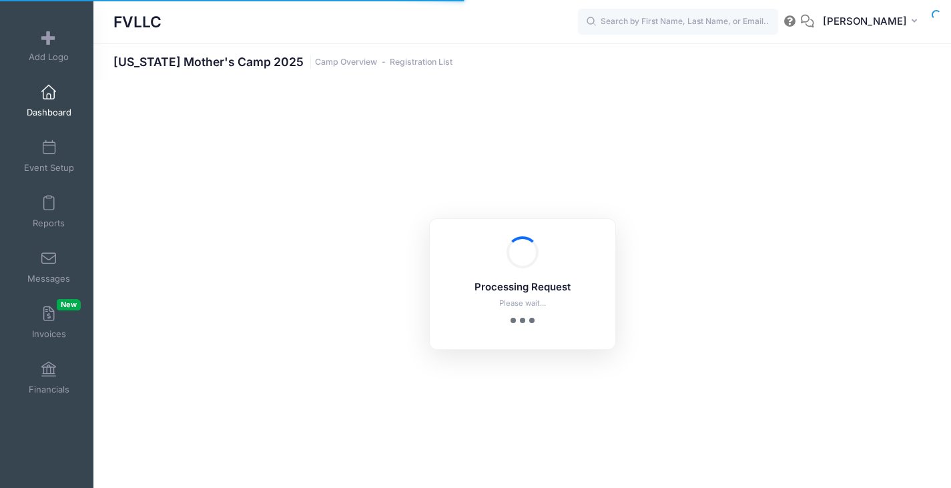
select select "10"
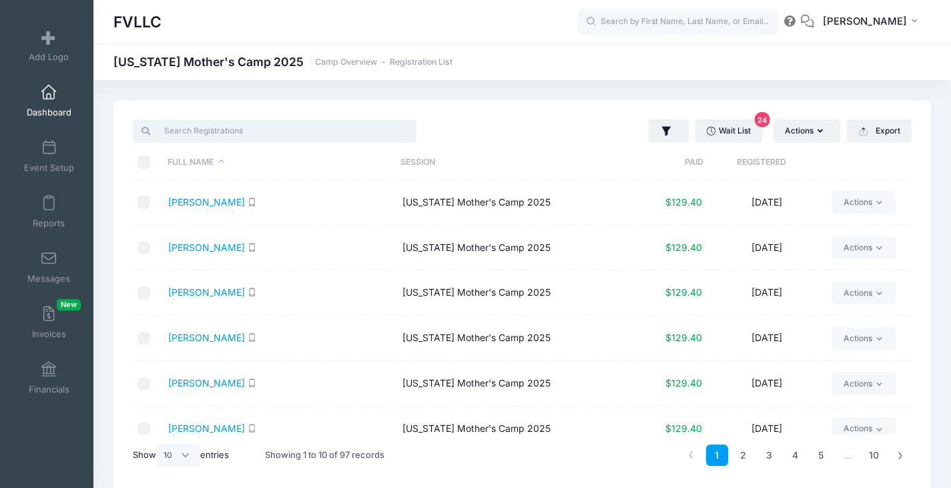
click at [240, 135] on input "search" at bounding box center [275, 130] width 284 height 23
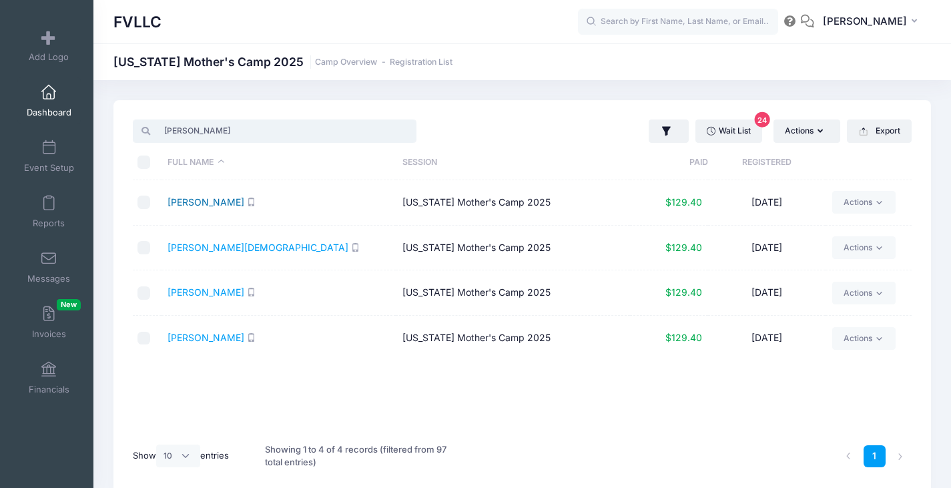
type input "[PERSON_NAME]"
click at [203, 199] on link "[PERSON_NAME]" at bounding box center [206, 201] width 77 height 11
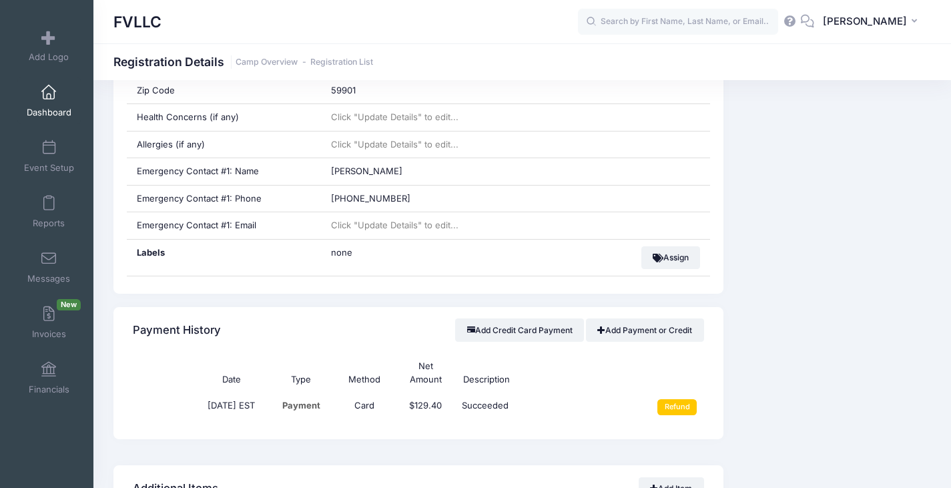
scroll to position [534, 0]
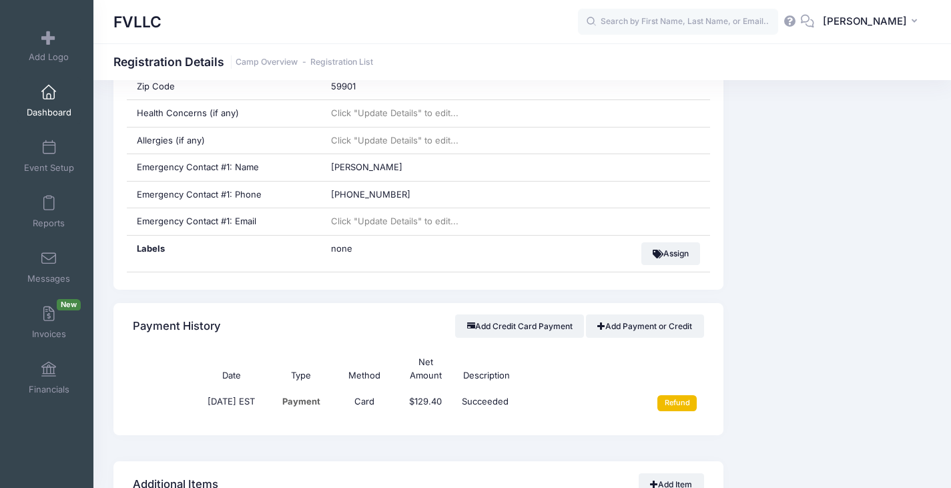
click at [676, 409] on input "Refund" at bounding box center [676, 403] width 39 height 16
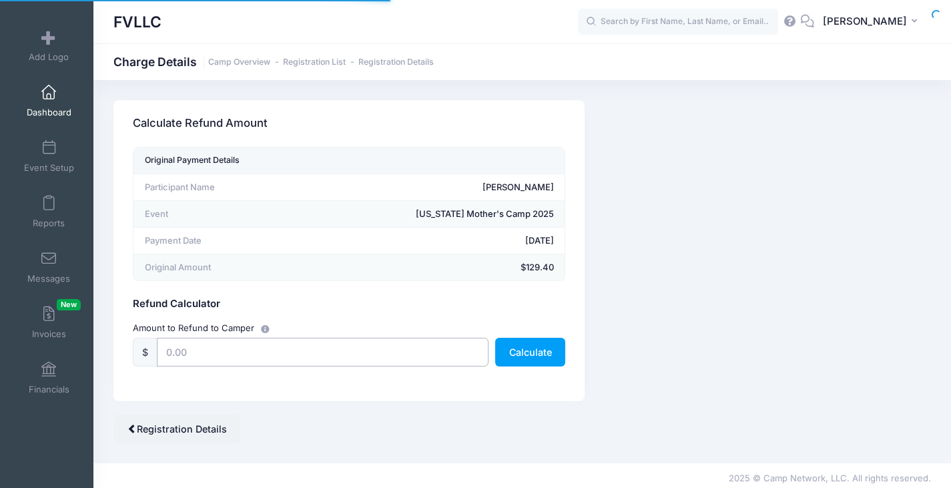
click at [318, 351] on input "text" at bounding box center [323, 352] width 332 height 29
type input "129.40"
click at [537, 357] on button "Calculate" at bounding box center [530, 352] width 70 height 29
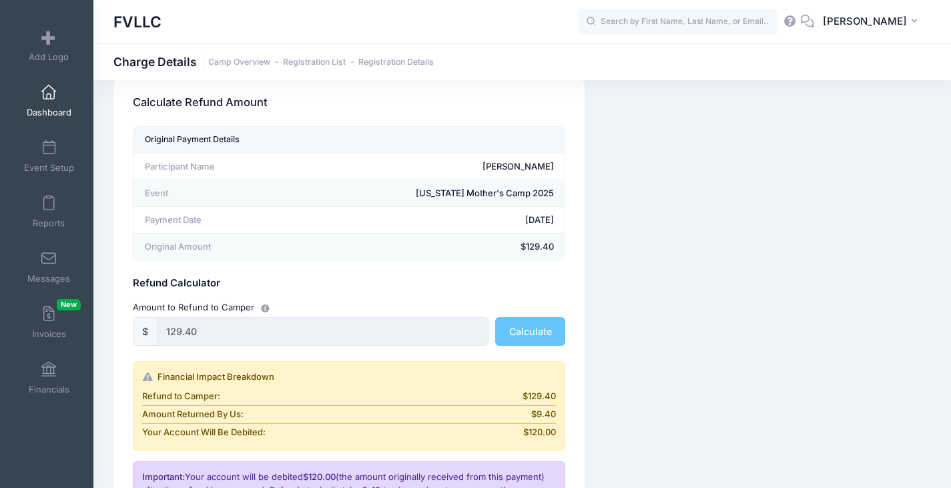
scroll to position [242, 0]
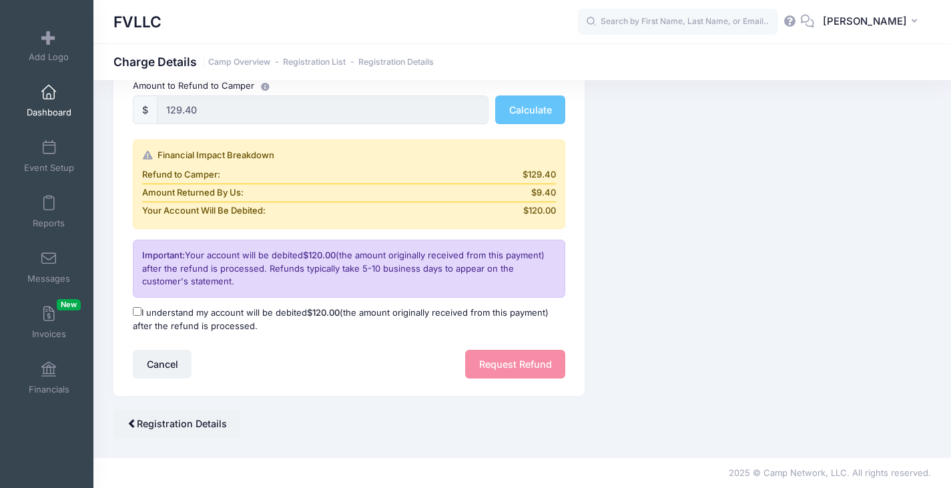
click at [172, 310] on label "I understand my account will be debited $120.00 (the amount originally received…" at bounding box center [349, 319] width 433 height 26
click at [142, 310] on input "I understand my account will be debited $120.00 (the amount originally received…" at bounding box center [137, 311] width 9 height 9
checkbox input "true"
click at [507, 363] on button "Request Refund" at bounding box center [515, 364] width 100 height 29
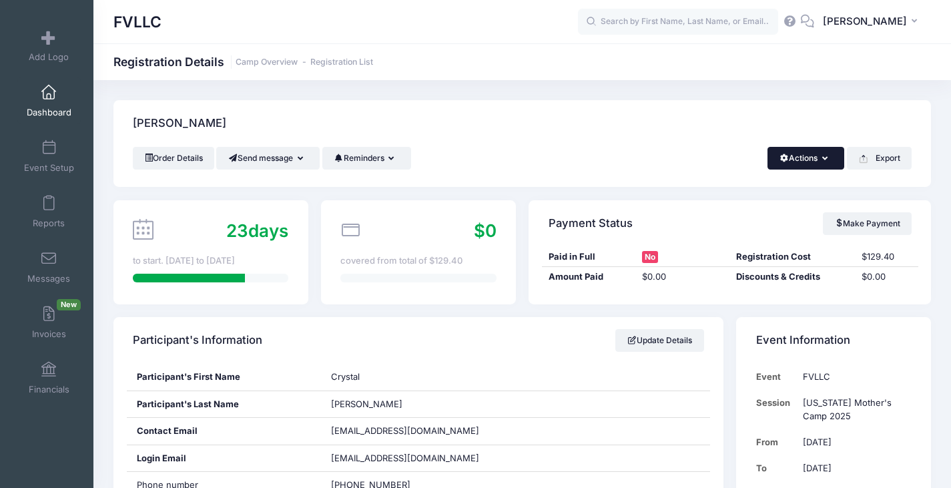
click at [821, 163] on button "Actions" at bounding box center [806, 158] width 77 height 23
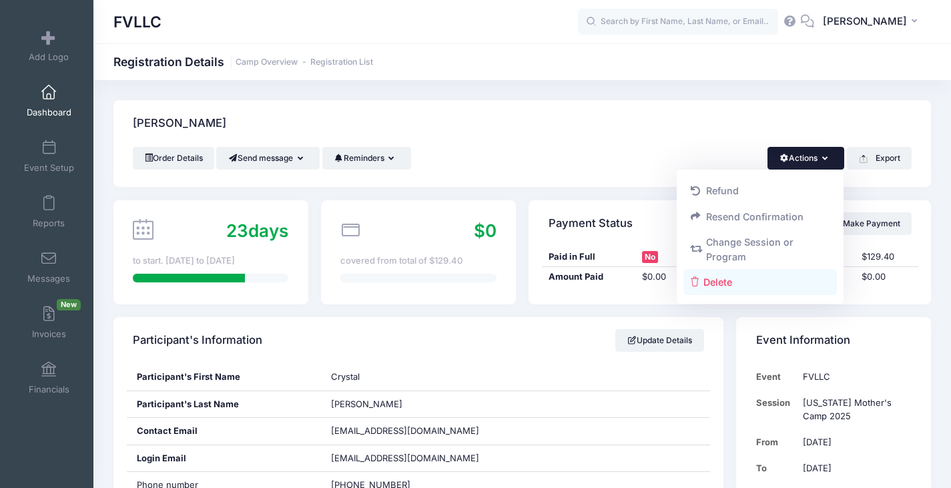
click at [725, 281] on link "Delete" at bounding box center [761, 281] width 154 height 25
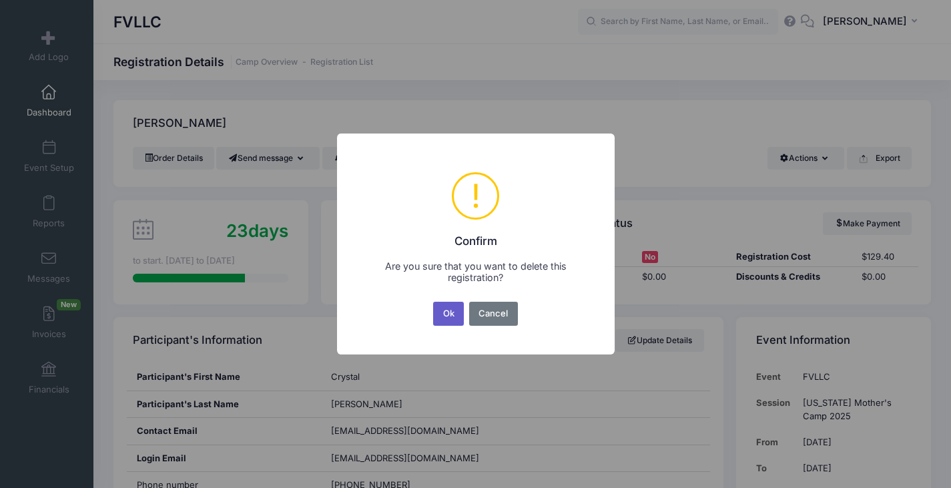
click at [439, 313] on button "Ok" at bounding box center [448, 314] width 31 height 24
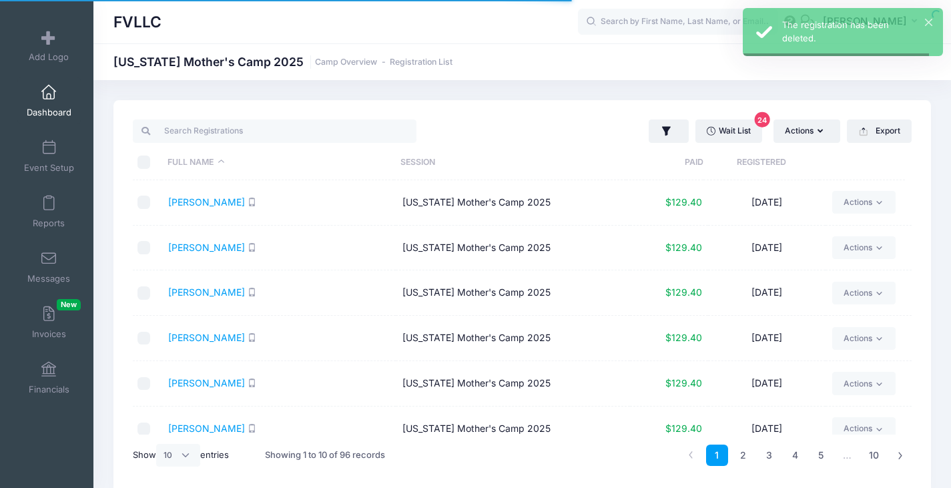
select select "10"
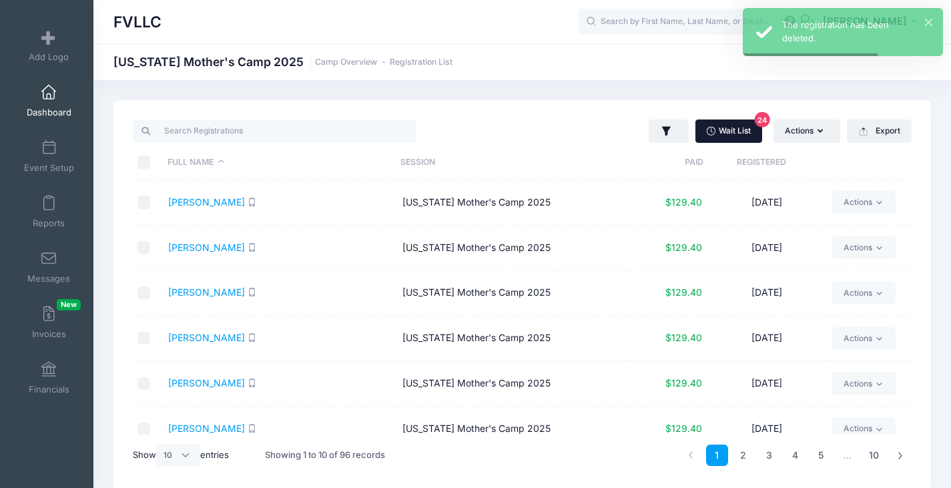
click at [746, 135] on link "Wait List 24" at bounding box center [729, 130] width 67 height 23
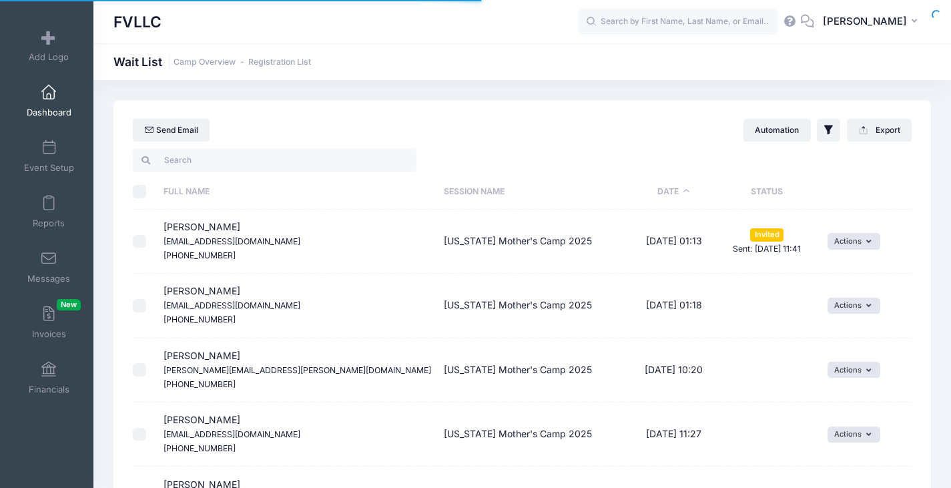
select select "50"
click at [854, 304] on button "Actions" at bounding box center [854, 306] width 53 height 16
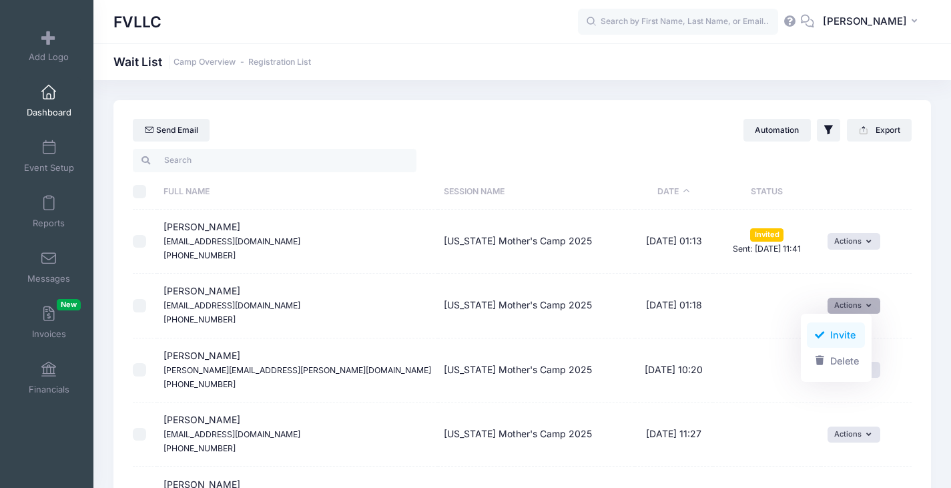
click at [834, 335] on link "Invite" at bounding box center [836, 334] width 58 height 25
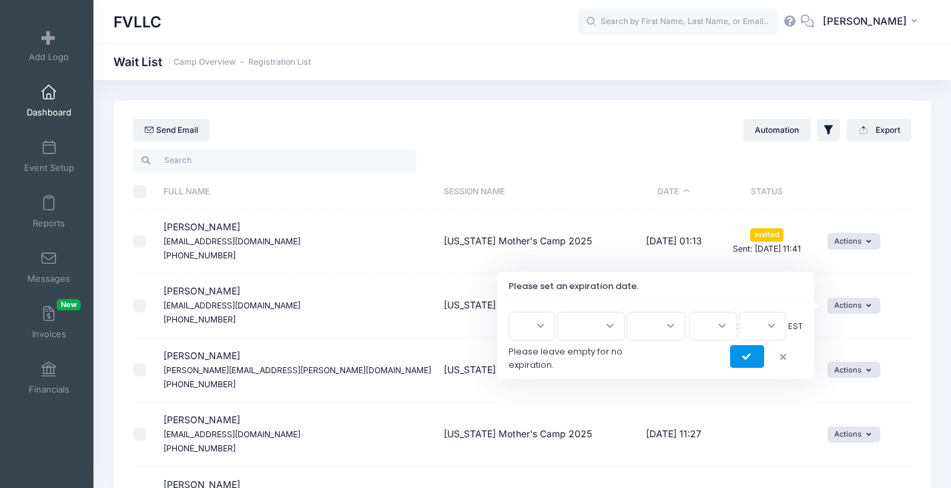
click at [746, 357] on icon "submit" at bounding box center [747, 357] width 11 height 0
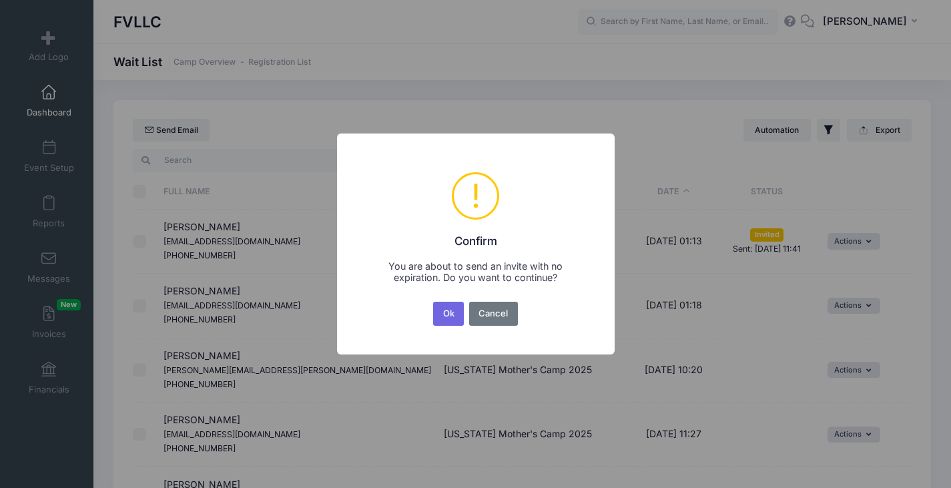
click at [443, 312] on button "Ok" at bounding box center [448, 314] width 31 height 24
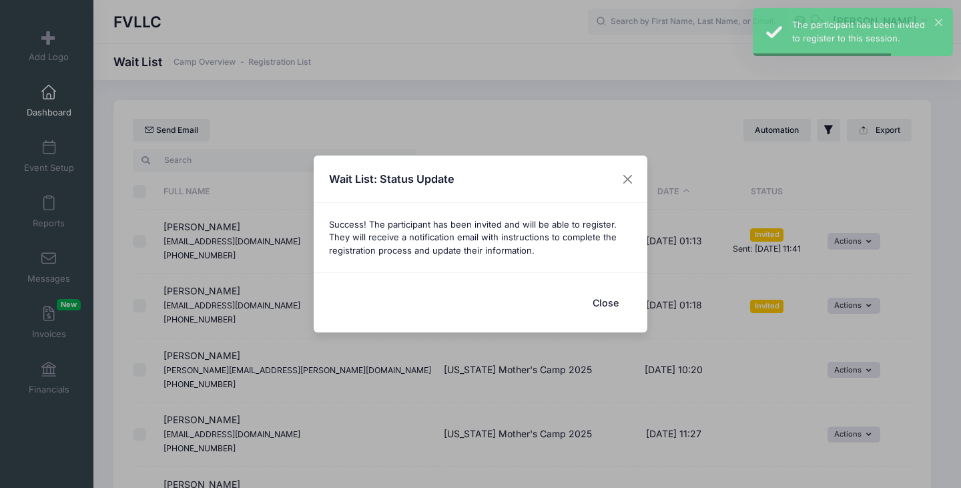
click at [597, 299] on button "Close" at bounding box center [605, 302] width 53 height 29
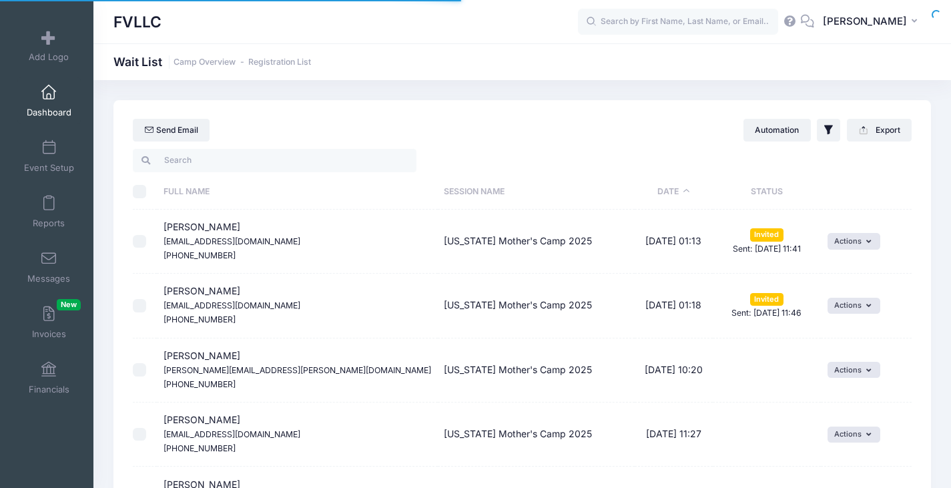
select select "50"
click at [51, 109] on span "Dashboard" at bounding box center [49, 112] width 45 height 11
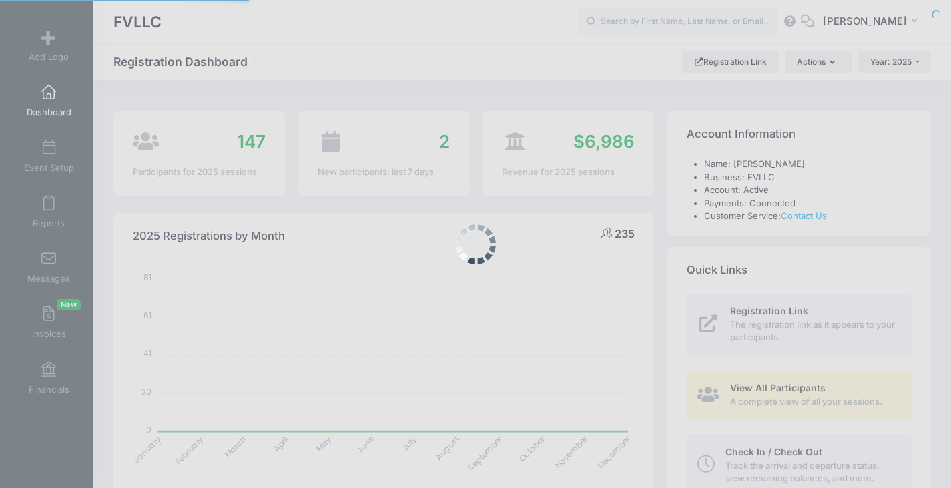
select select
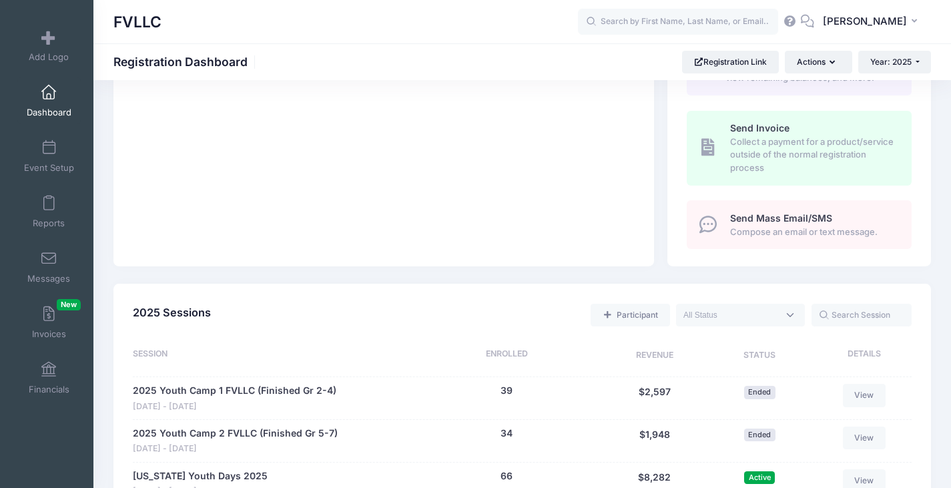
scroll to position [667, 0]
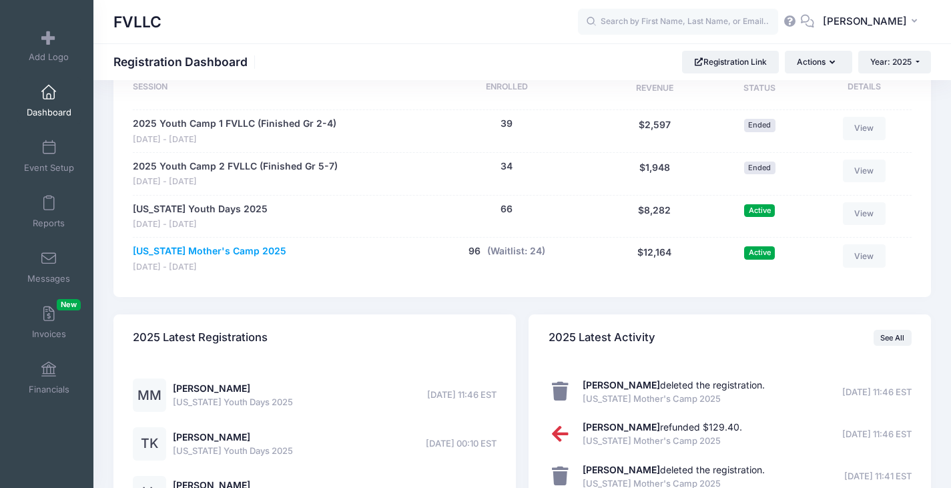
click at [216, 246] on link "[US_STATE] Mother's Camp 2025" at bounding box center [210, 251] width 154 height 14
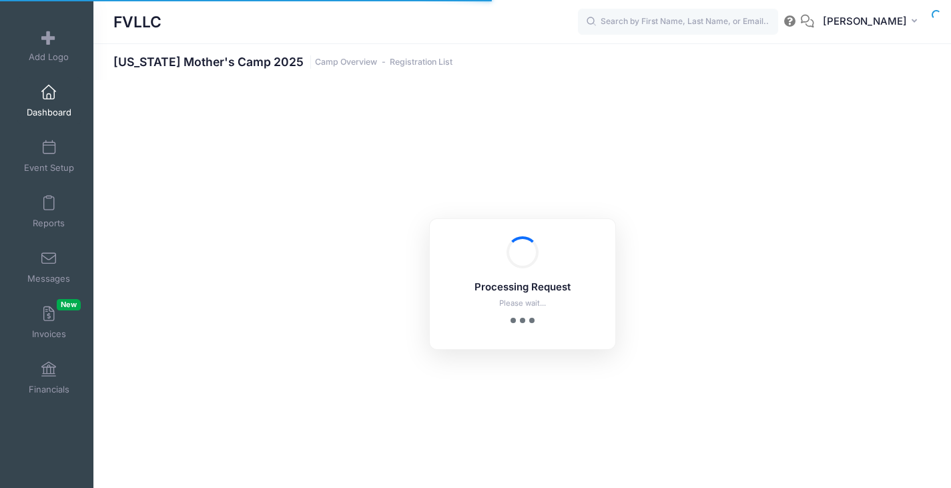
select select "10"
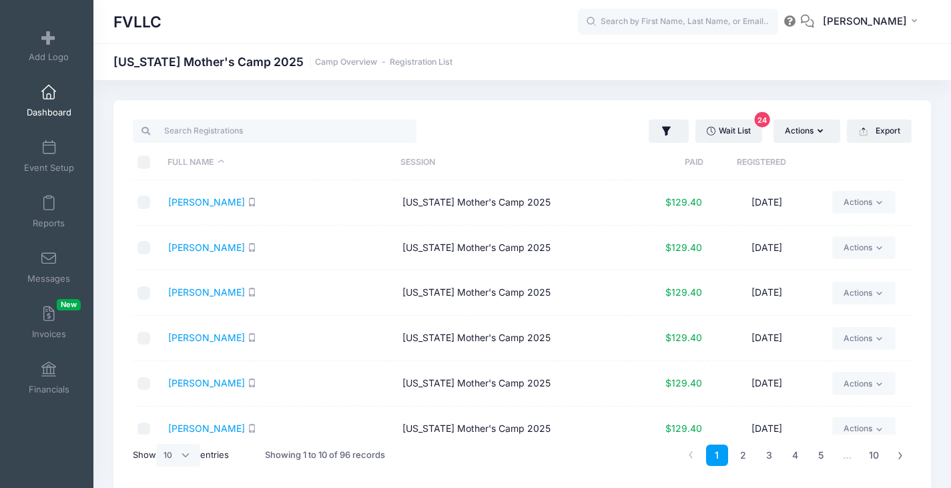
click at [61, 103] on link "Dashboard" at bounding box center [48, 100] width 63 height 47
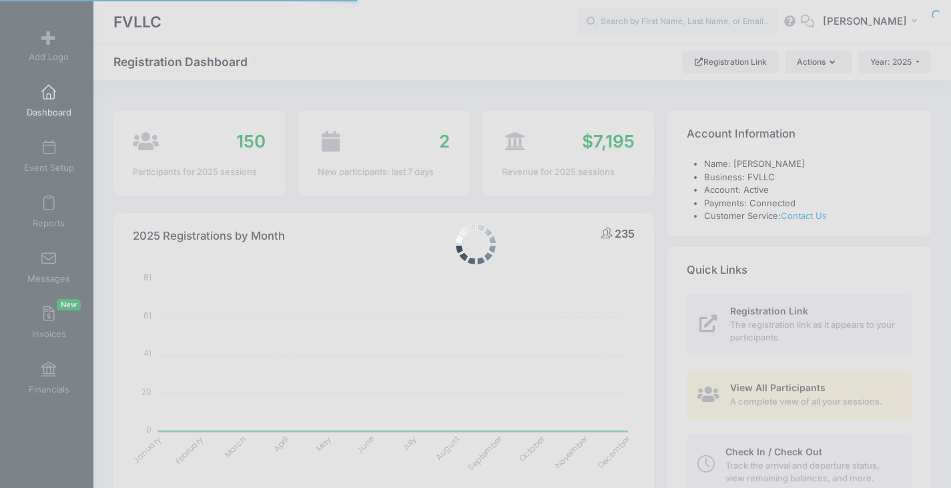
select select
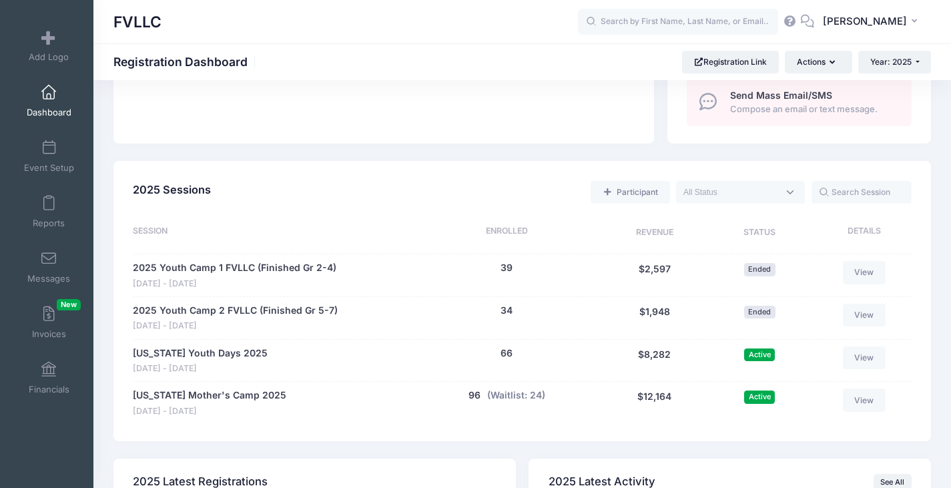
scroll to position [667, 0]
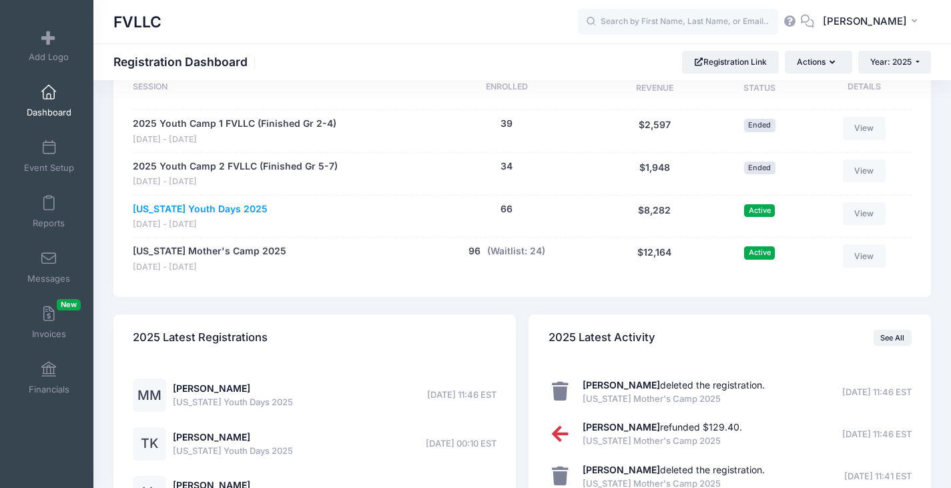
click at [202, 206] on link "[US_STATE] Youth Days 2025" at bounding box center [200, 209] width 135 height 14
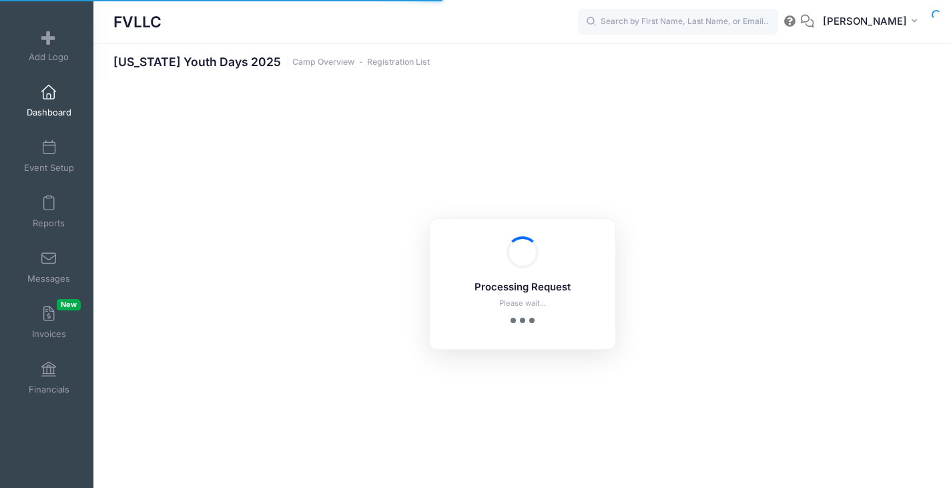
select select "10"
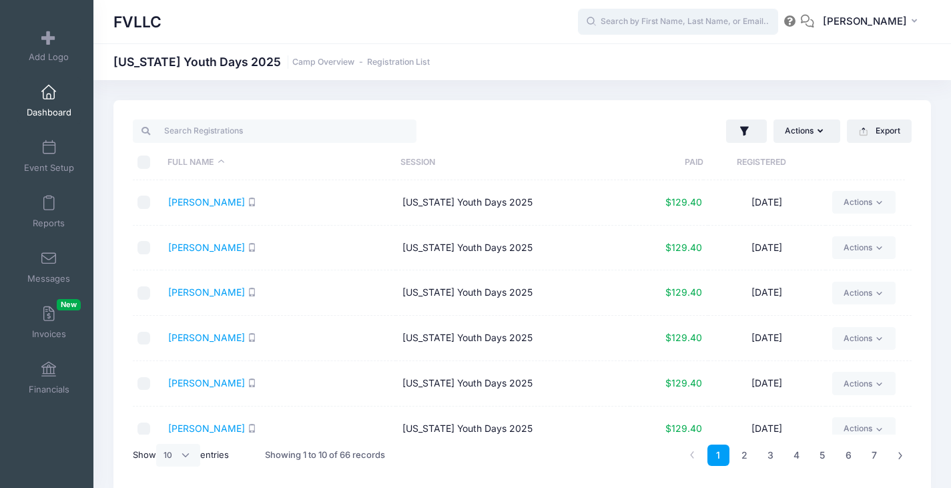
click at [651, 19] on input "text" at bounding box center [678, 22] width 200 height 27
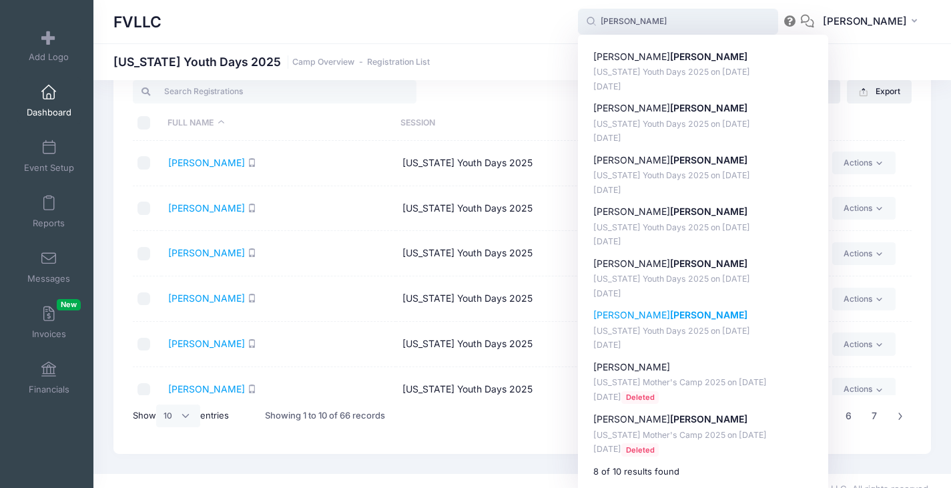
scroll to position [56, 0]
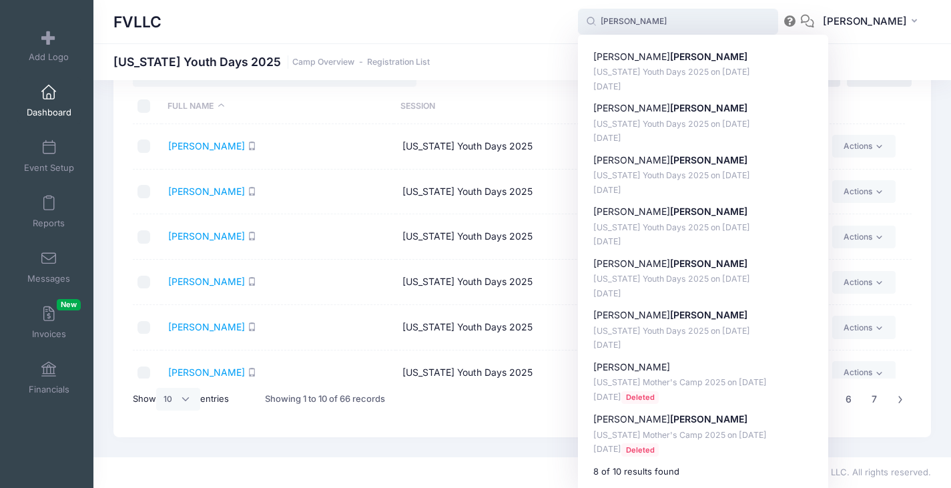
type input "simonson"
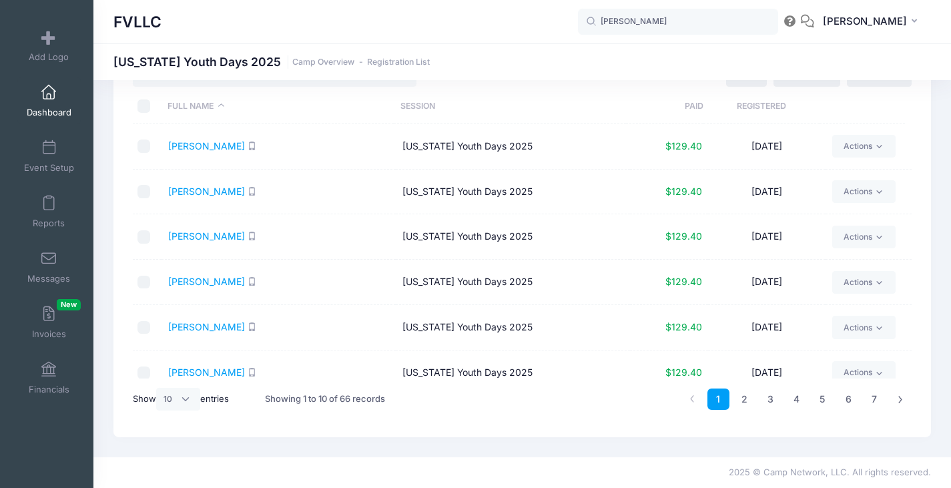
click at [497, 48] on div "FVLLC Montana Youth Days 2025 Camp Overview Registration List" at bounding box center [522, 61] width 858 height 37
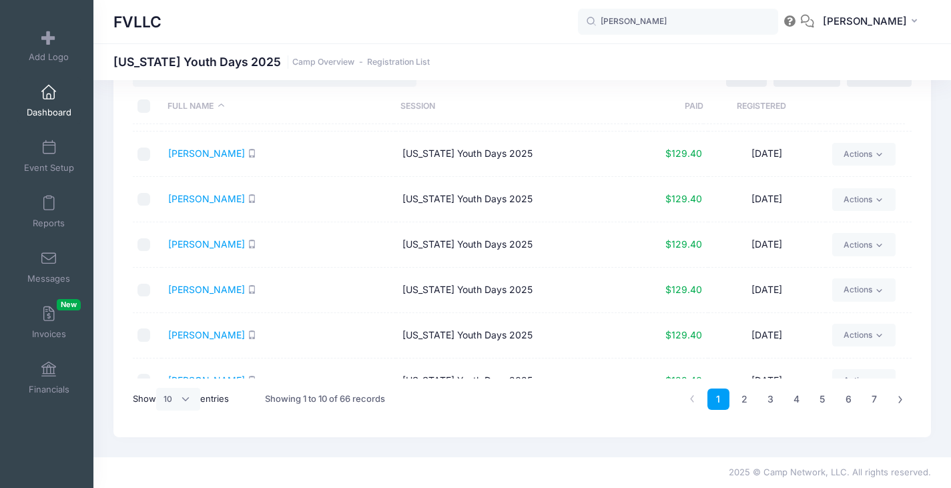
scroll to position [133, 0]
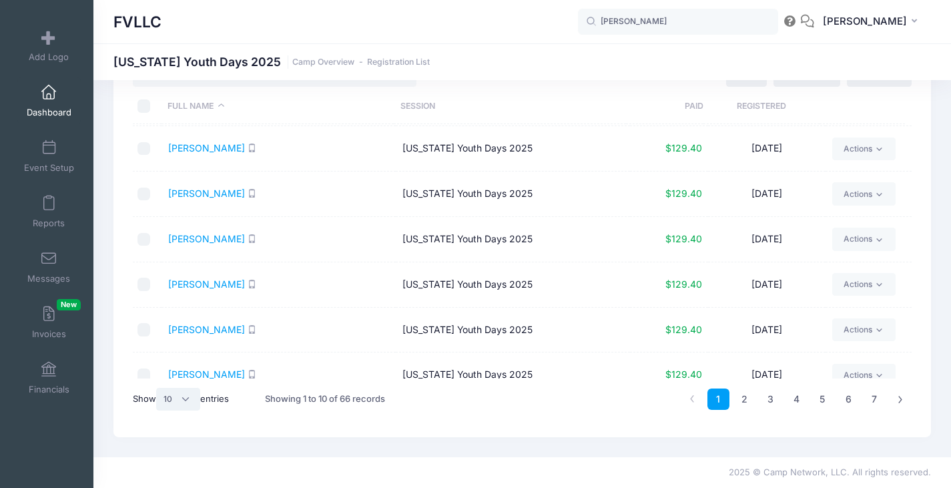
click at [185, 395] on select "All 10 25 50" at bounding box center [178, 399] width 44 height 23
select select "50"
click at [158, 388] on select "All 10 25 50" at bounding box center [178, 399] width 44 height 23
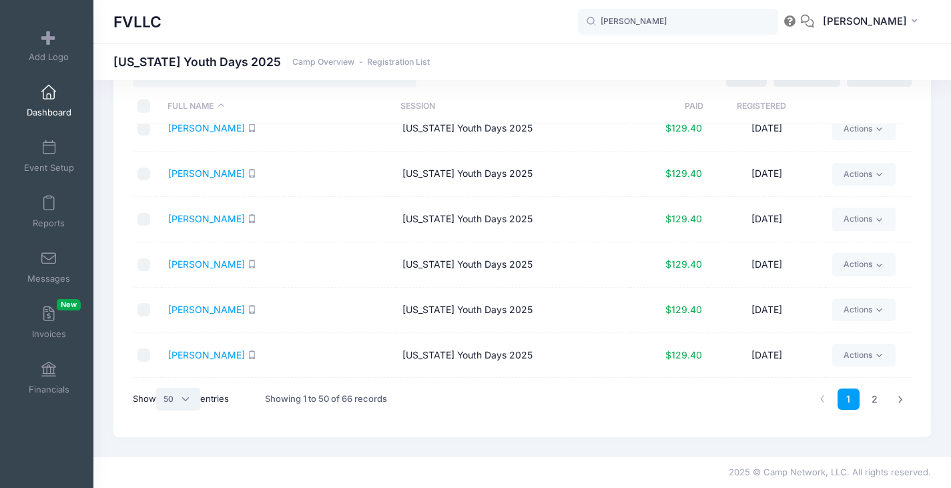
scroll to position [2008, 0]
click at [875, 400] on link "2" at bounding box center [875, 399] width 22 height 22
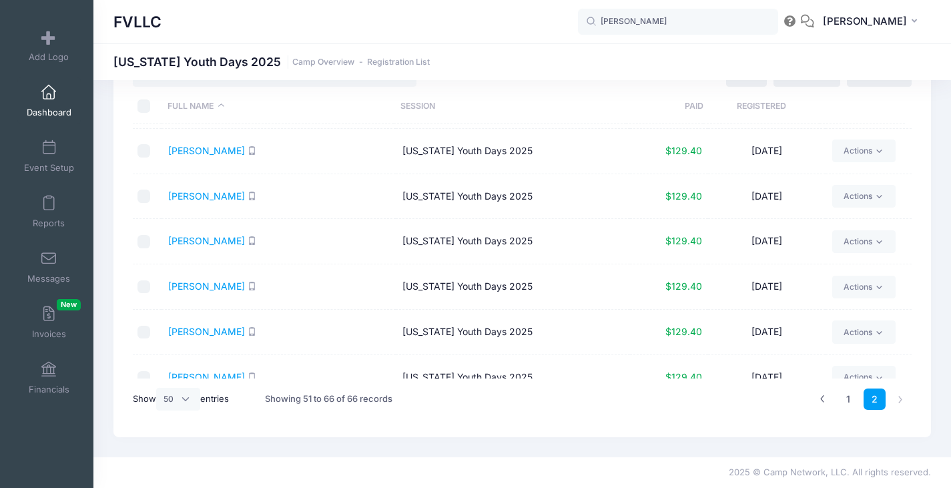
scroll to position [469, 0]
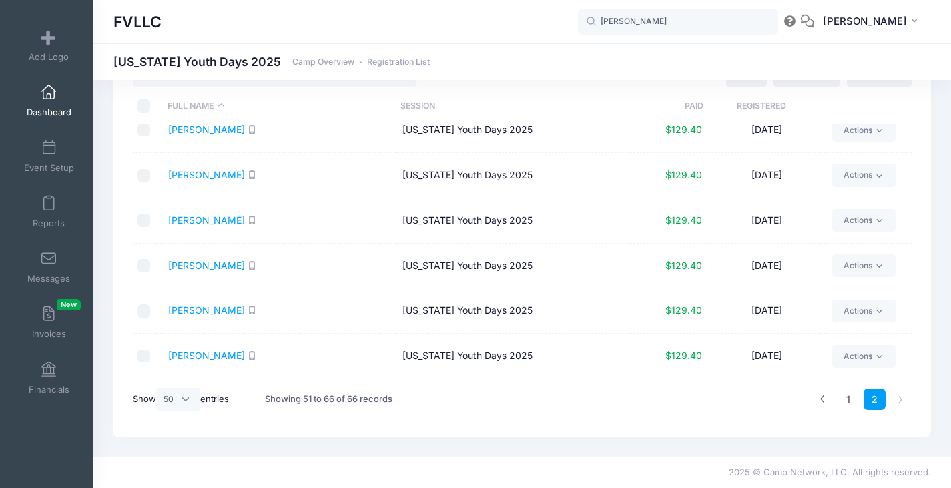
click at [47, 102] on link "Dashboard" at bounding box center [48, 100] width 63 height 47
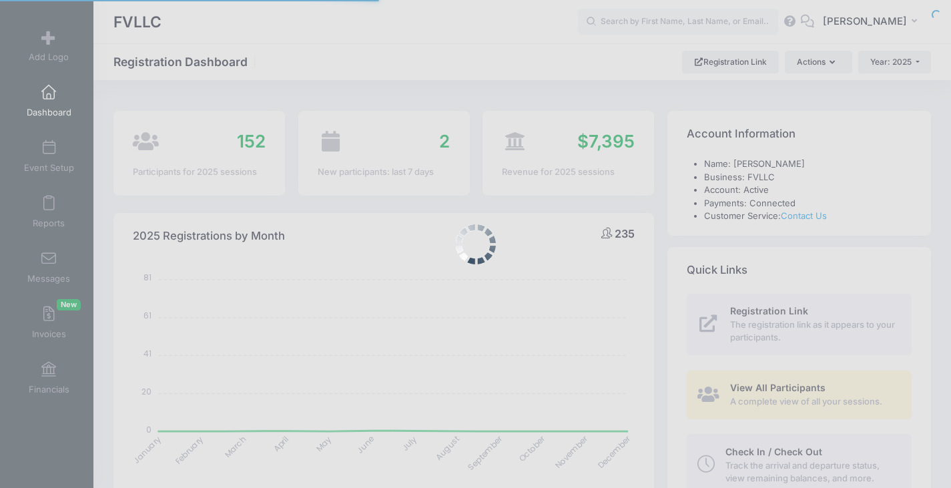
select select
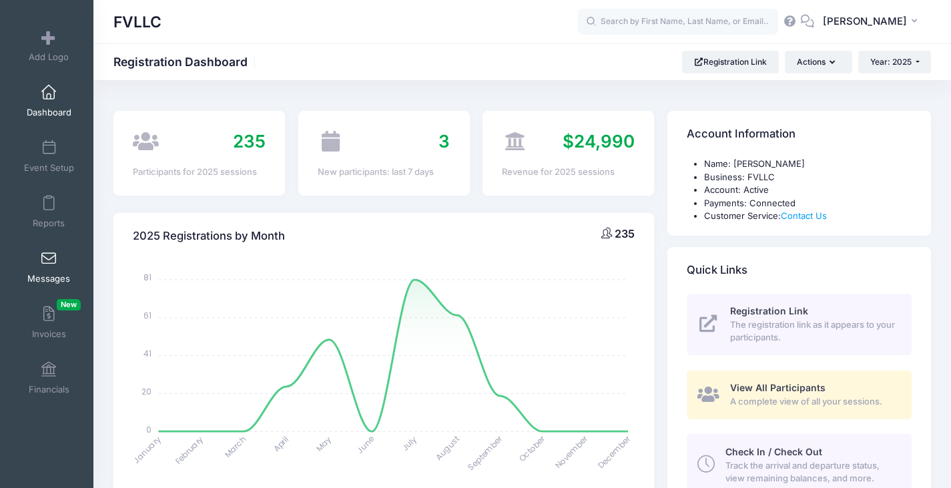
click at [44, 266] on link "Messages" at bounding box center [48, 267] width 63 height 47
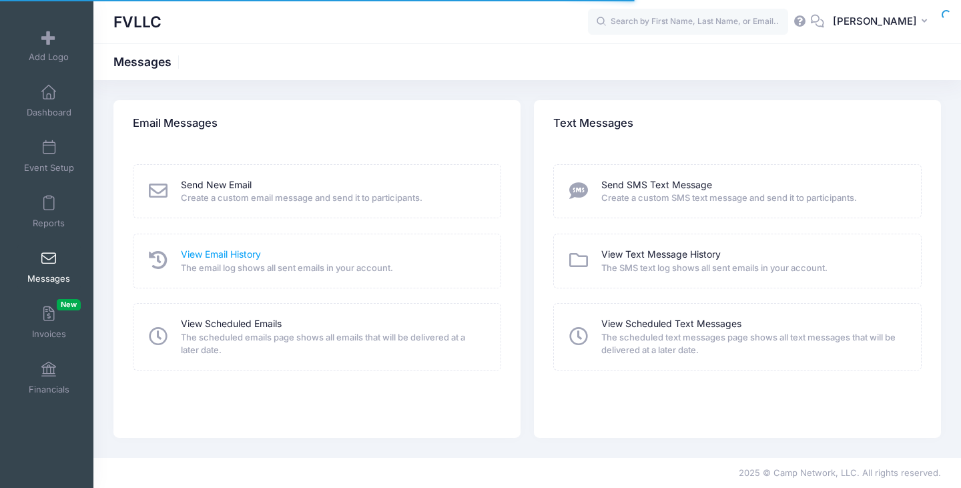
click at [204, 254] on link "View Email History" at bounding box center [221, 255] width 80 height 14
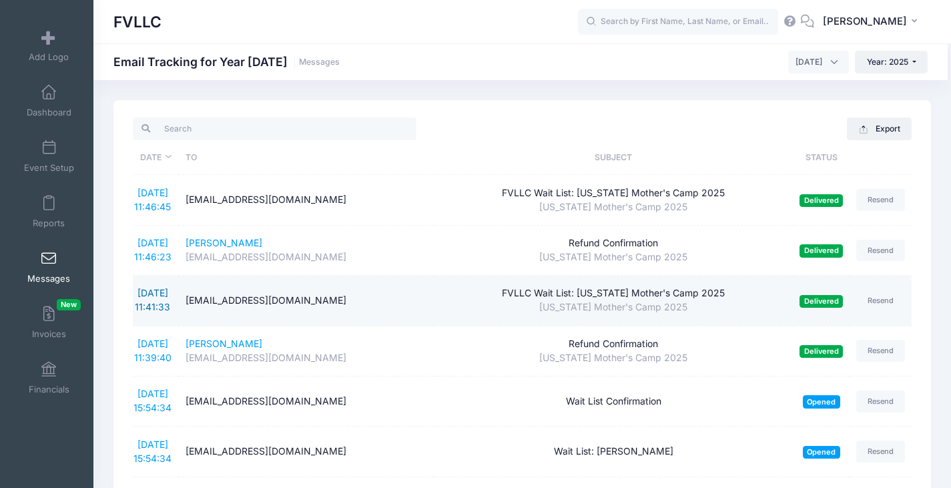
click at [160, 302] on link "[DATE] 11:41:33" at bounding box center [152, 299] width 35 height 25
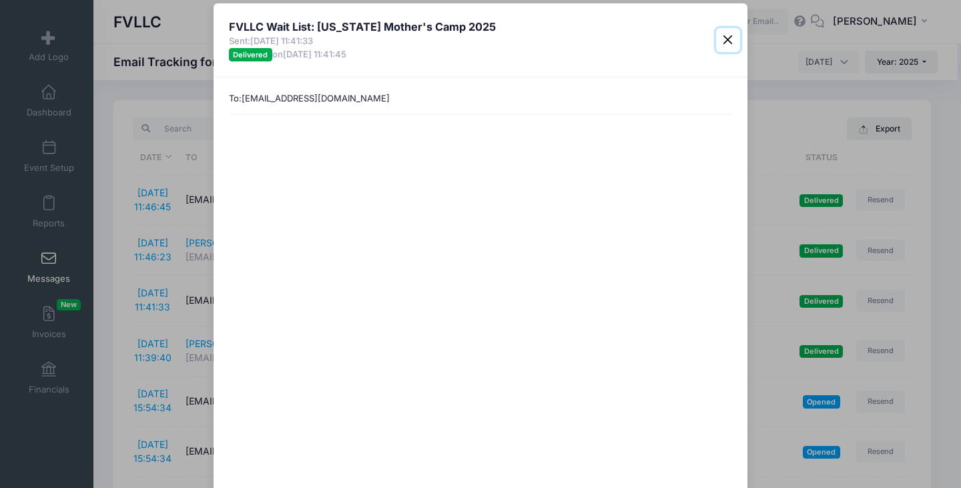
click at [725, 43] on button "Close" at bounding box center [728, 40] width 24 height 24
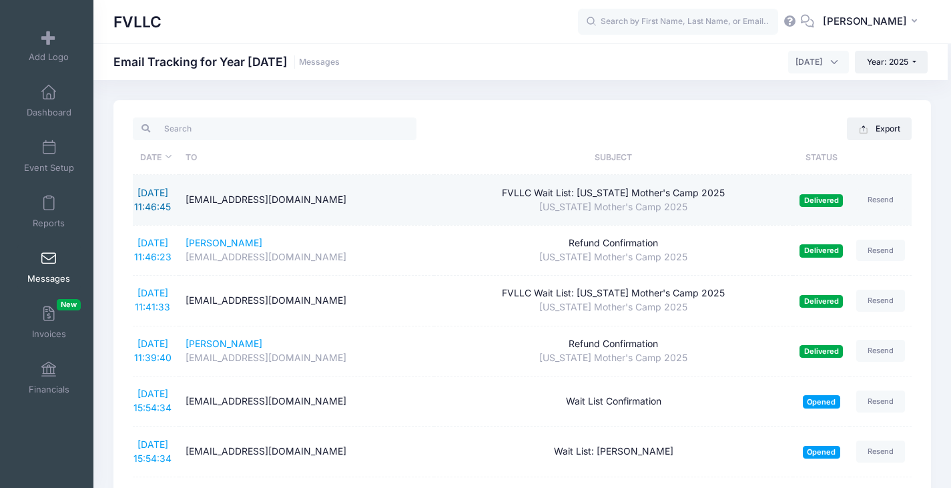
click at [152, 197] on link "[DATE] 11:46:45" at bounding box center [152, 199] width 37 height 25
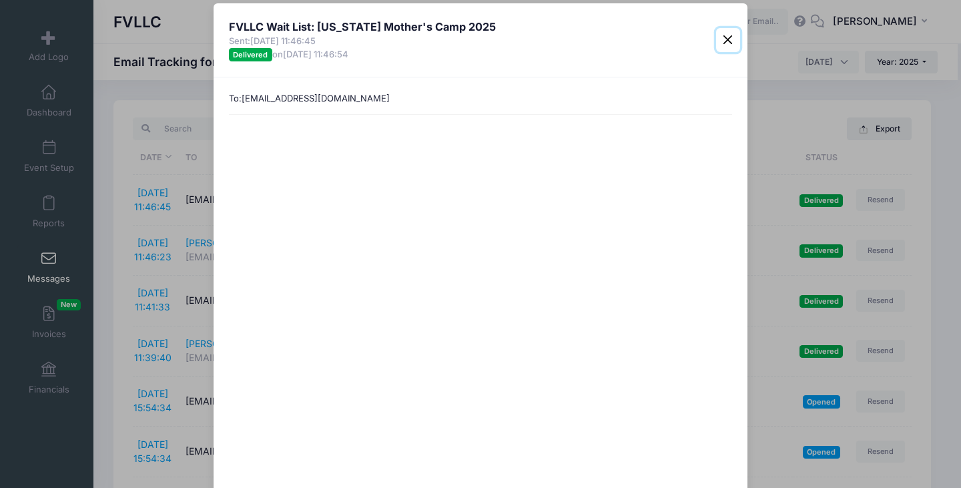
click at [727, 41] on button "Close" at bounding box center [728, 40] width 24 height 24
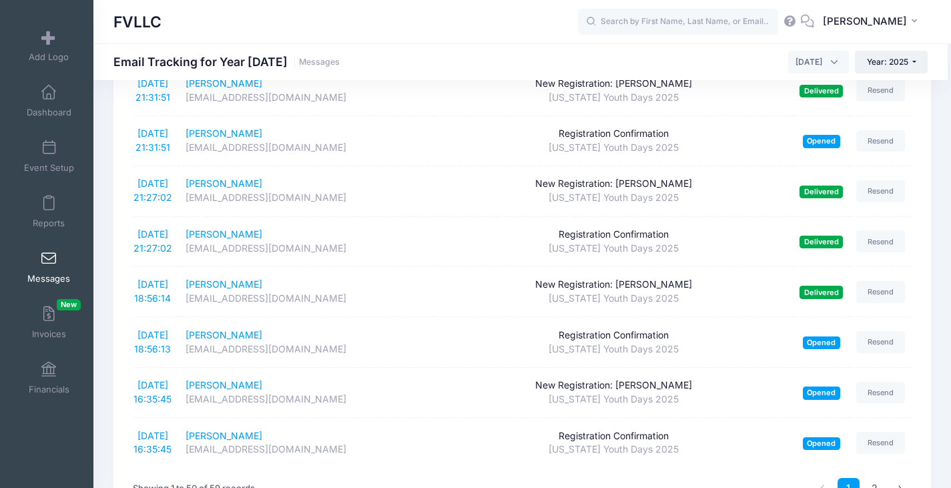
scroll to position [2313, 0]
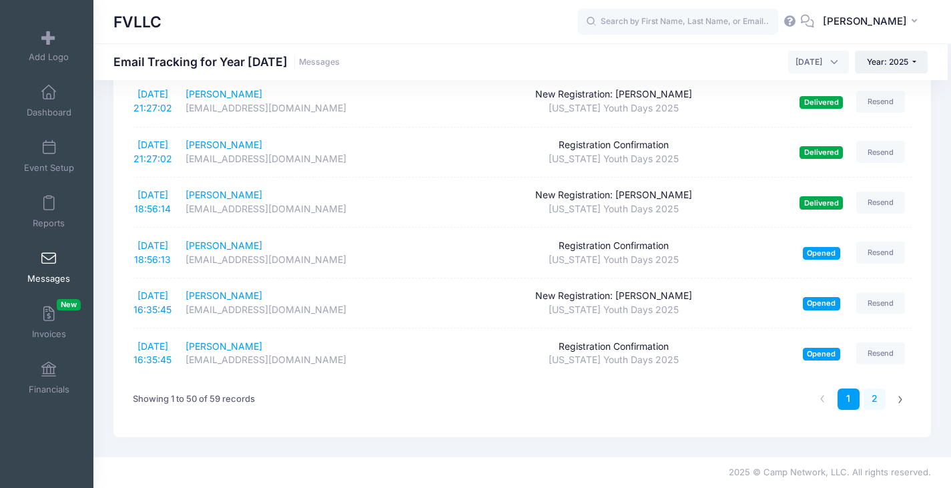
click at [873, 403] on link "2" at bounding box center [875, 399] width 22 height 22
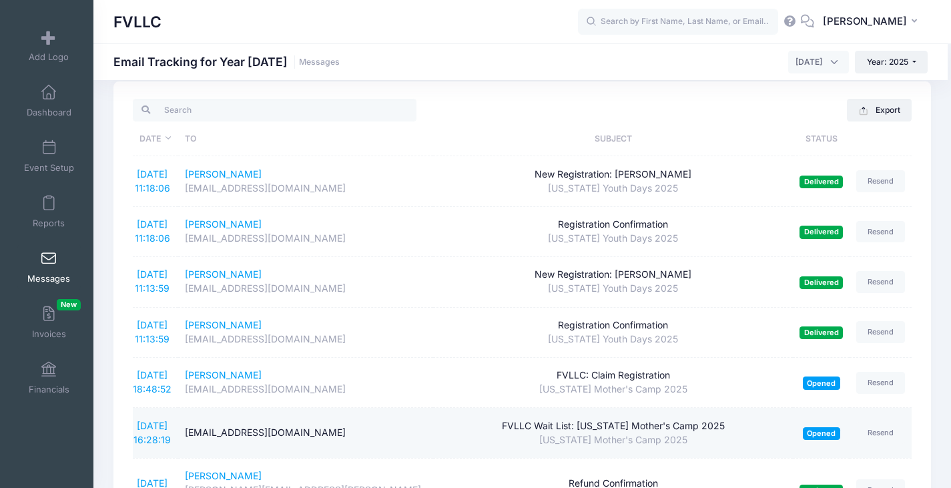
scroll to position [0, 0]
